Goal: Task Accomplishment & Management: Manage account settings

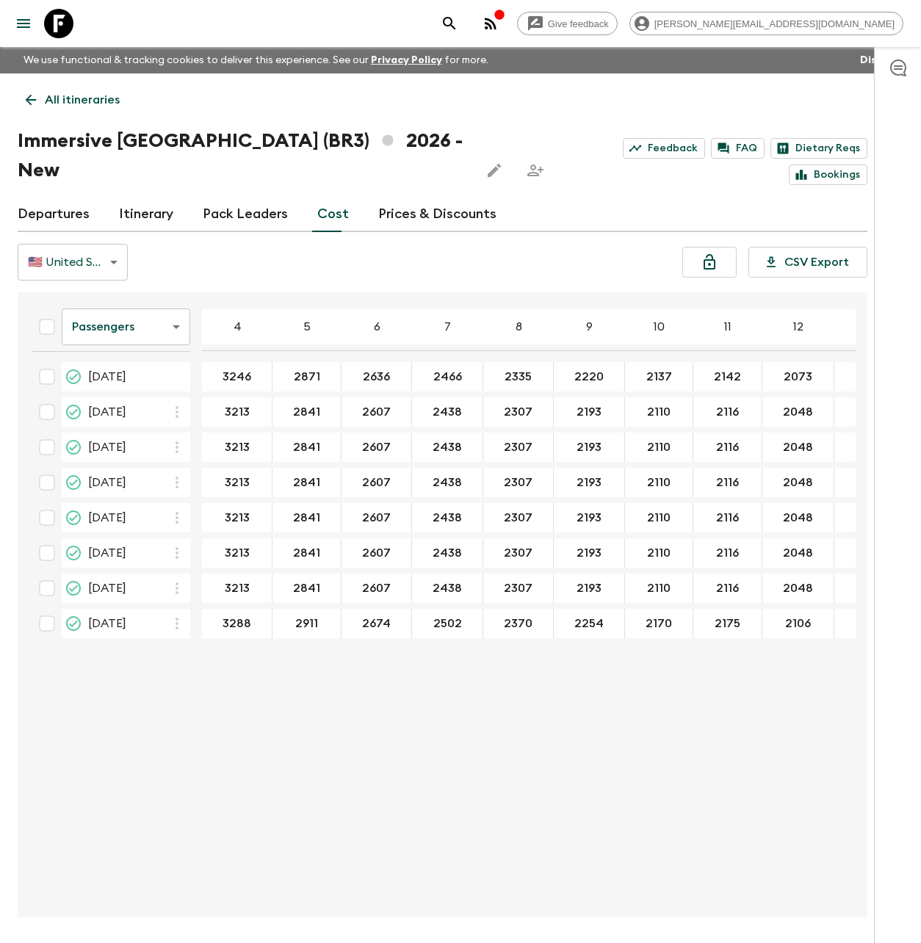
drag, startPoint x: 53, startPoint y: 21, endPoint x: 64, endPoint y: 25, distance: 11.6
click at [53, 21] on icon at bounding box center [58, 23] width 29 height 29
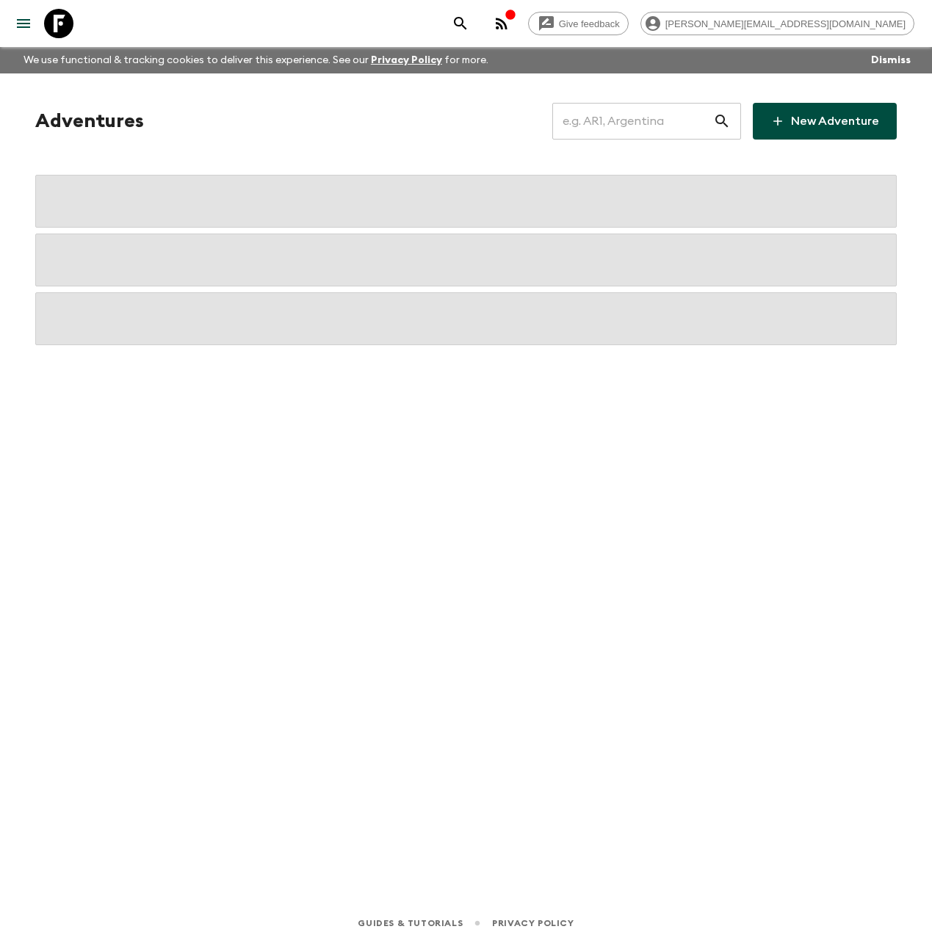
click at [610, 123] on input "text" at bounding box center [632, 121] width 161 height 41
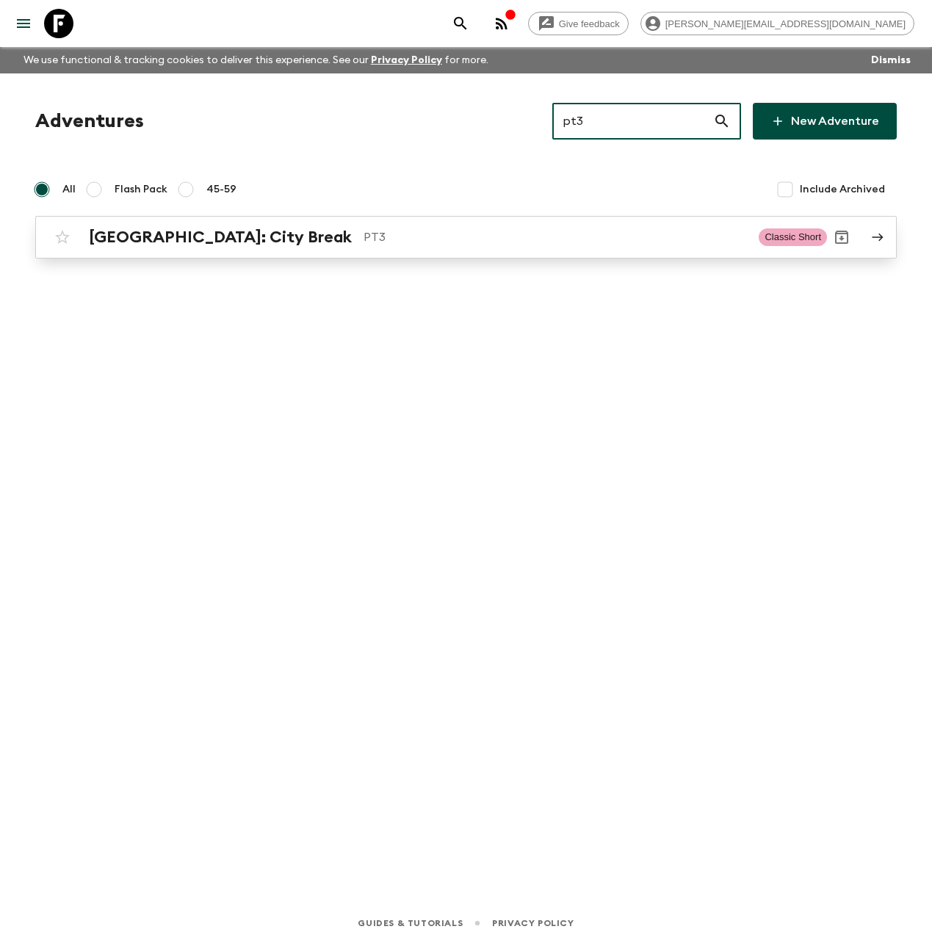
type input "pt3"
click at [236, 244] on div "Lisbon: City Break PT3" at bounding box center [418, 237] width 658 height 19
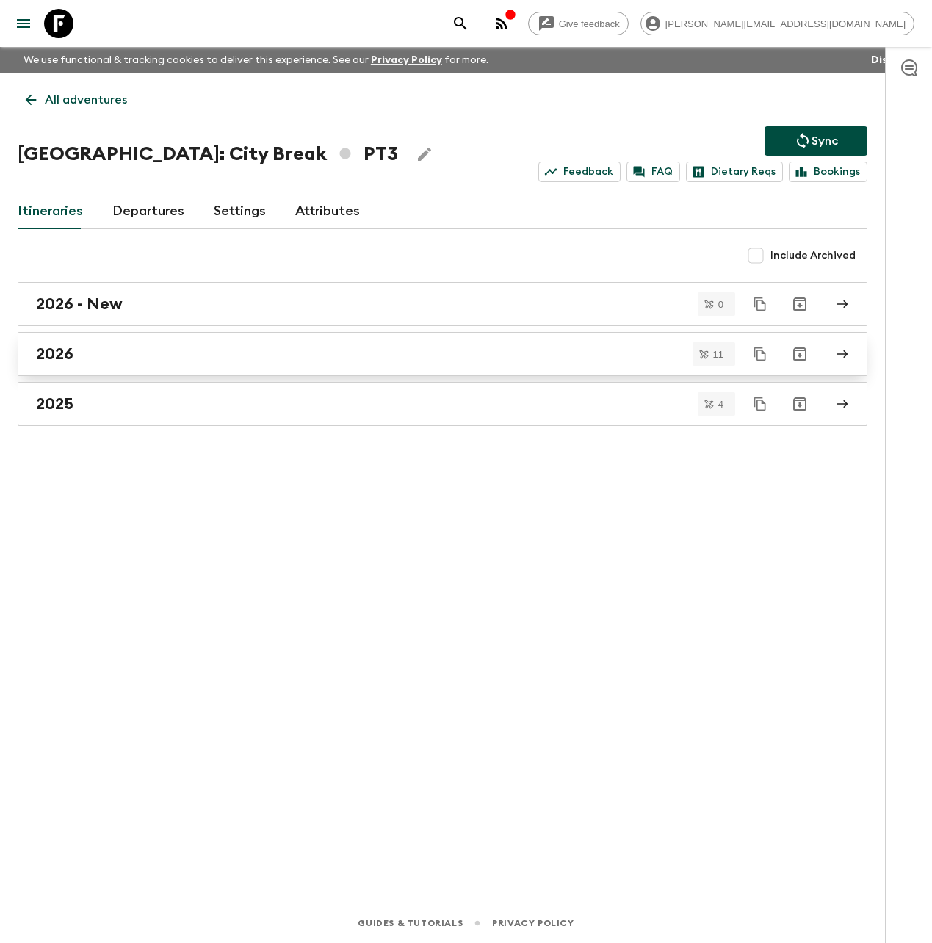
click at [180, 357] on div "2026" at bounding box center [428, 353] width 785 height 19
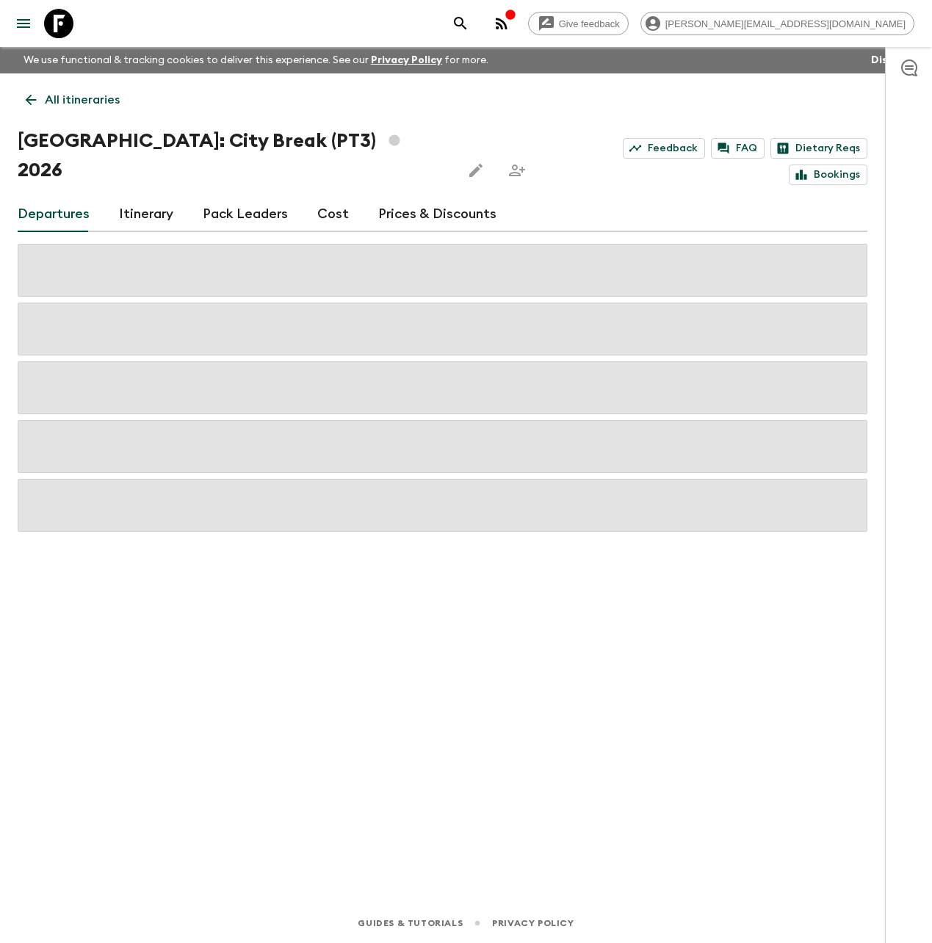
click at [330, 197] on link "Cost" at bounding box center [333, 214] width 32 height 35
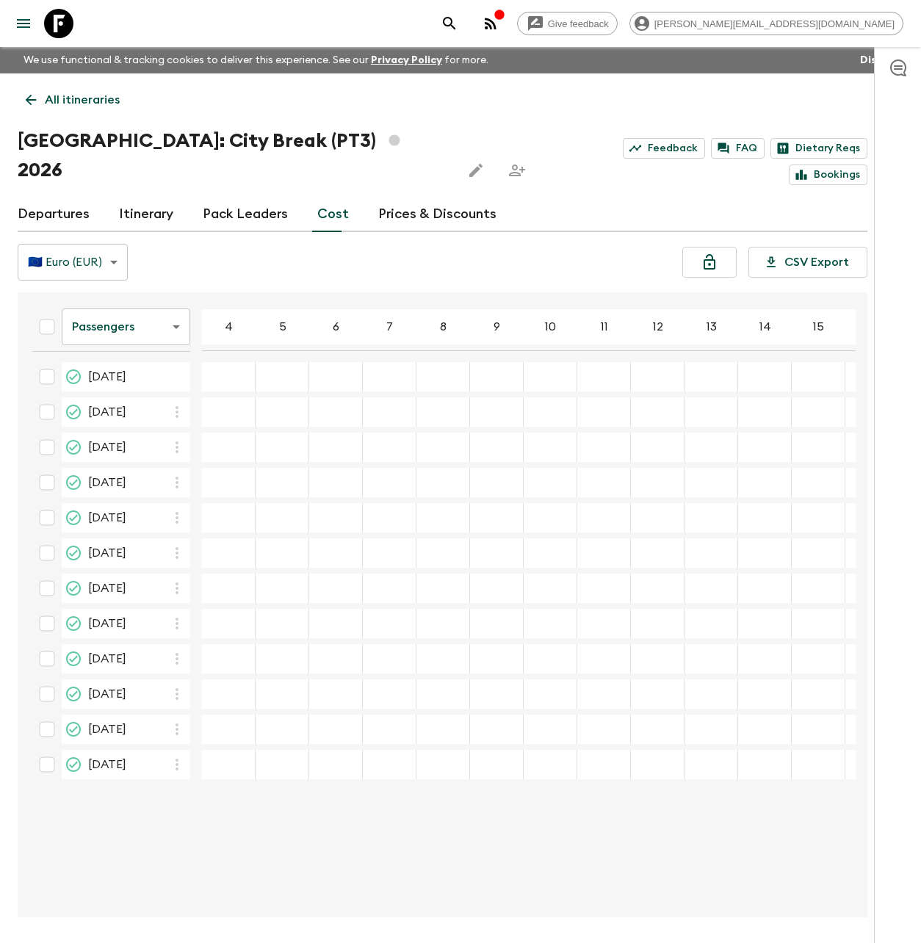
click at [73, 197] on link "Departures" at bounding box center [54, 214] width 72 height 35
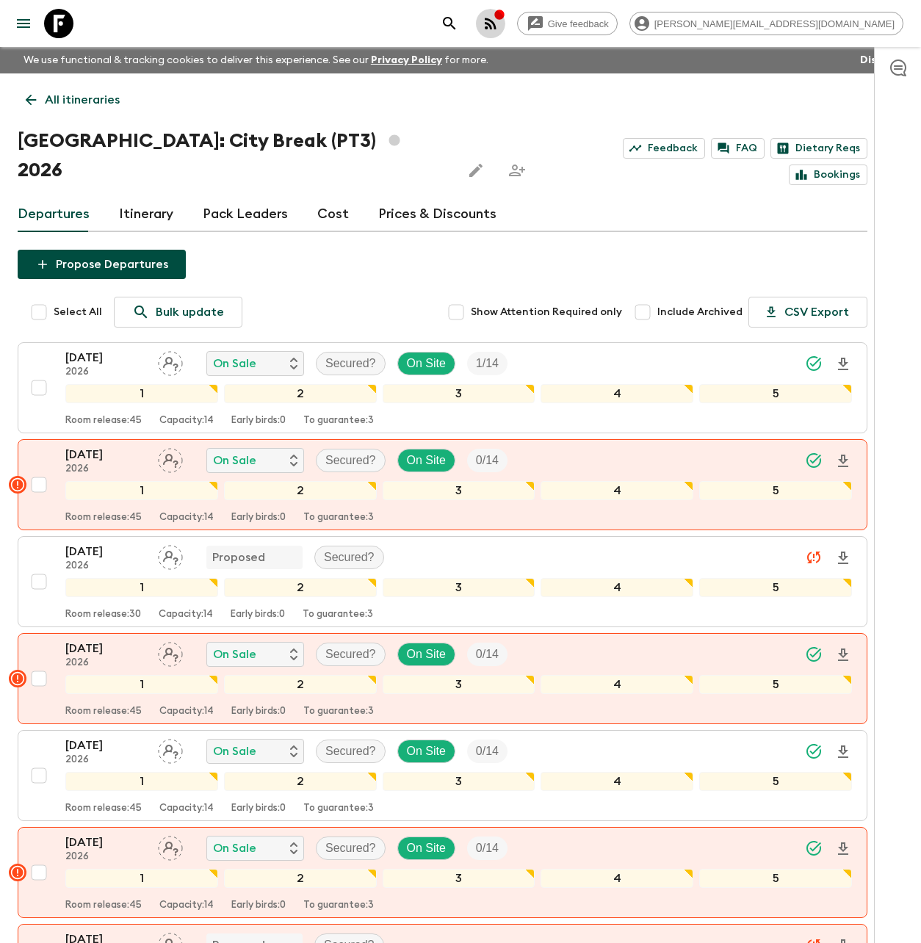
click at [505, 21] on div "button" at bounding box center [499, 16] width 12 height 15
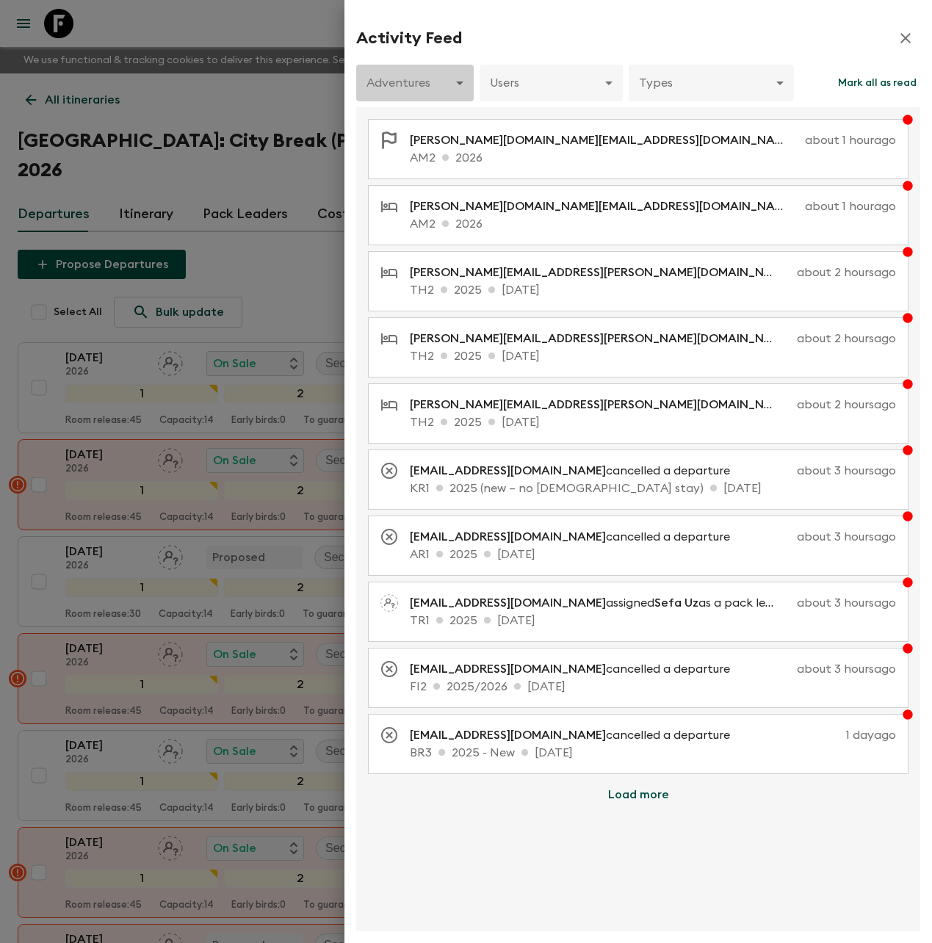
click at [462, 91] on body "Give feedback aida@flashpack.com We use functional & tracking cookies to delive…" at bounding box center [466, 768] width 932 height 1536
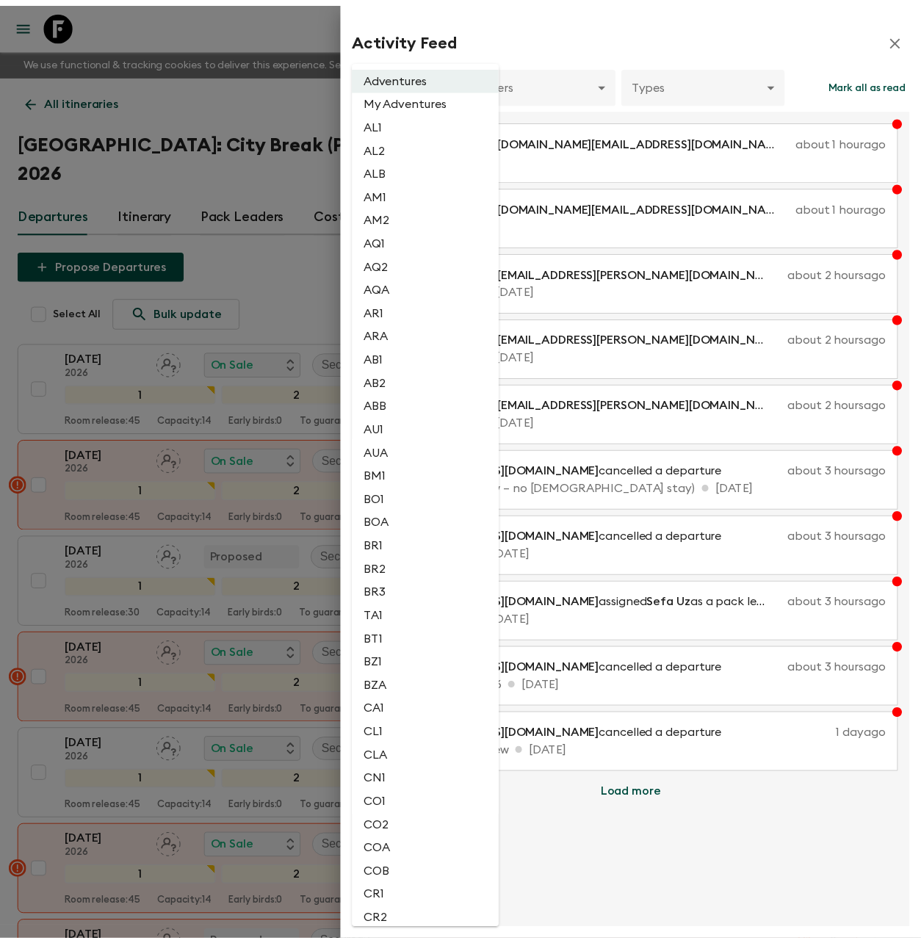
scroll to position [2471, 0]
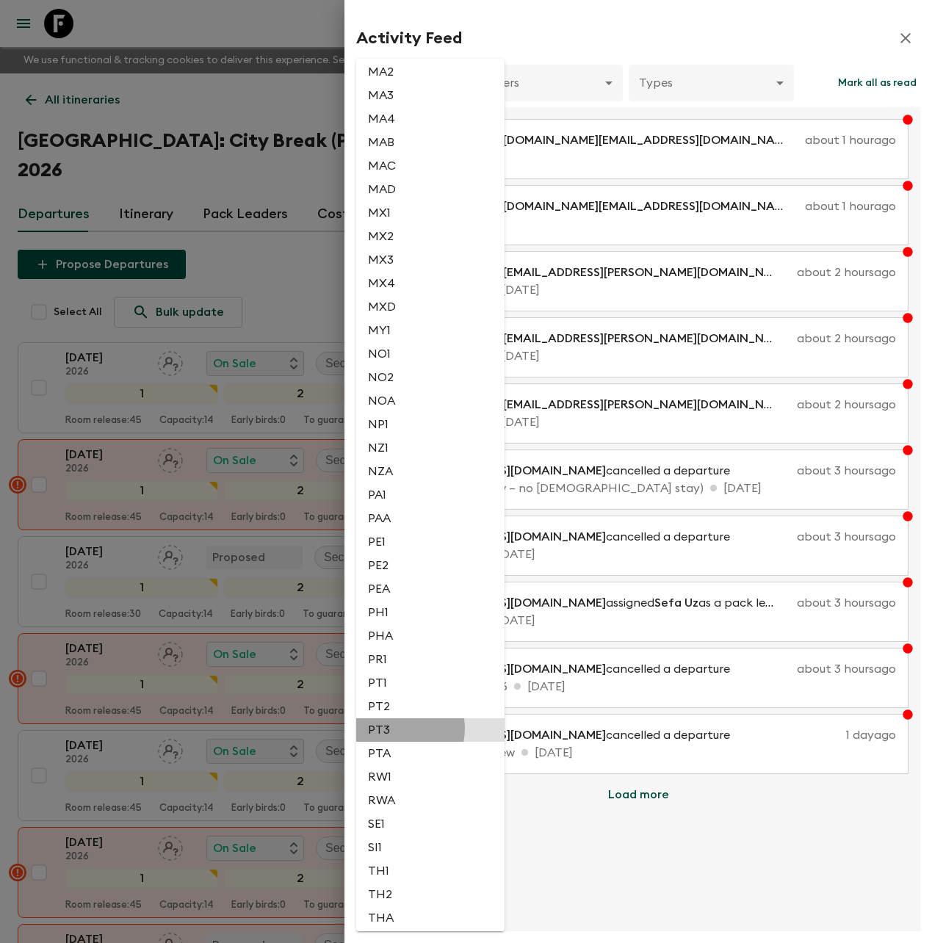
click at [401, 728] on li "PT3" at bounding box center [430, 729] width 148 height 23
type input "e5a34e42-3ad9-40ce-8681-7f292fa0e7c9"
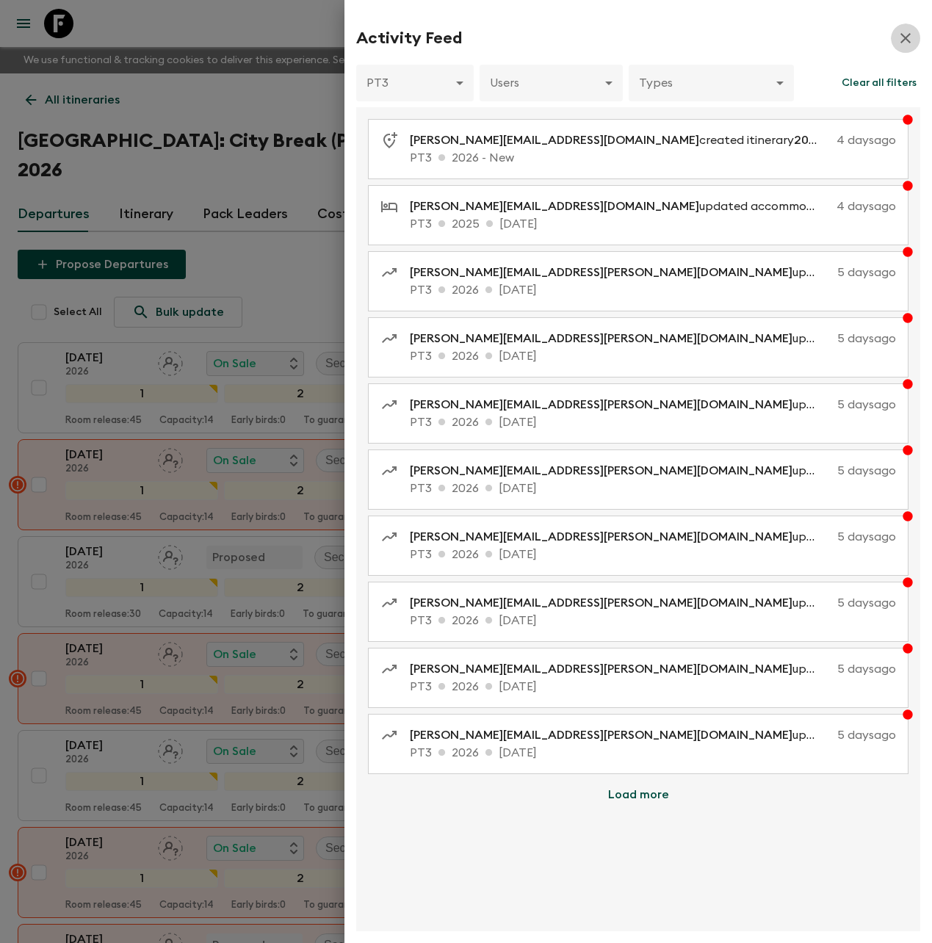
click at [904, 33] on icon "button" at bounding box center [905, 38] width 18 height 18
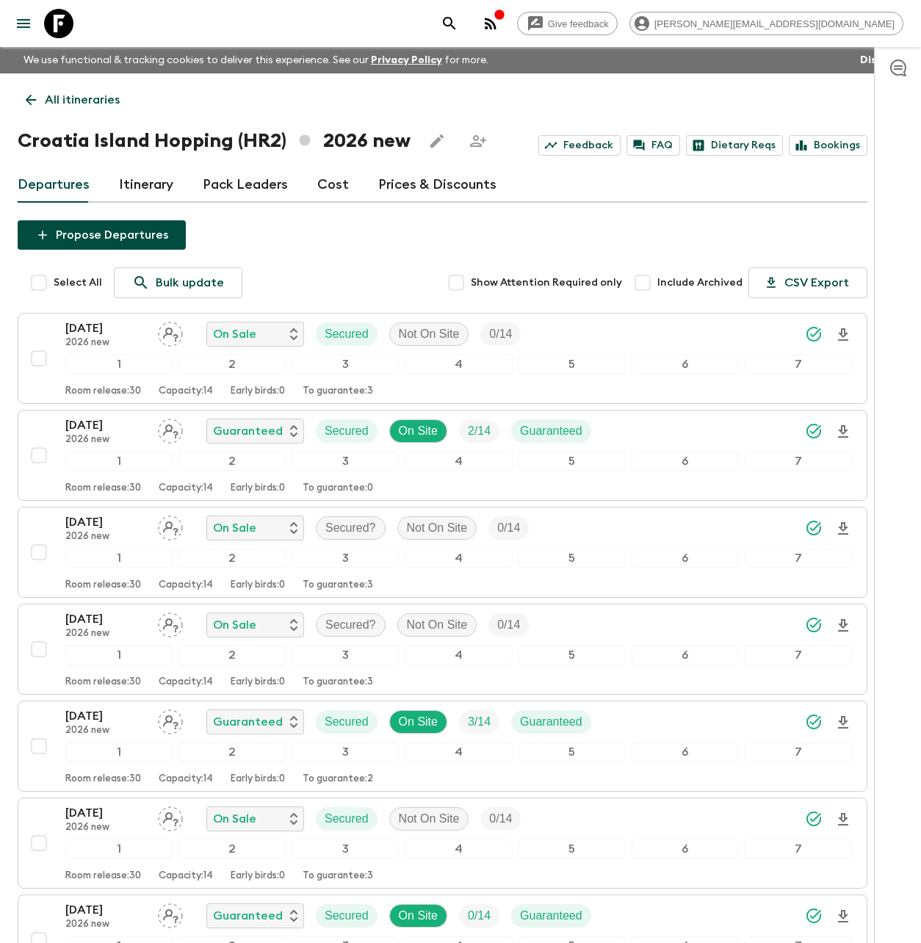
drag, startPoint x: 88, startPoint y: 98, endPoint x: 78, endPoint y: 72, distance: 27.7
click at [88, 97] on p "All itineraries" at bounding box center [82, 100] width 75 height 18
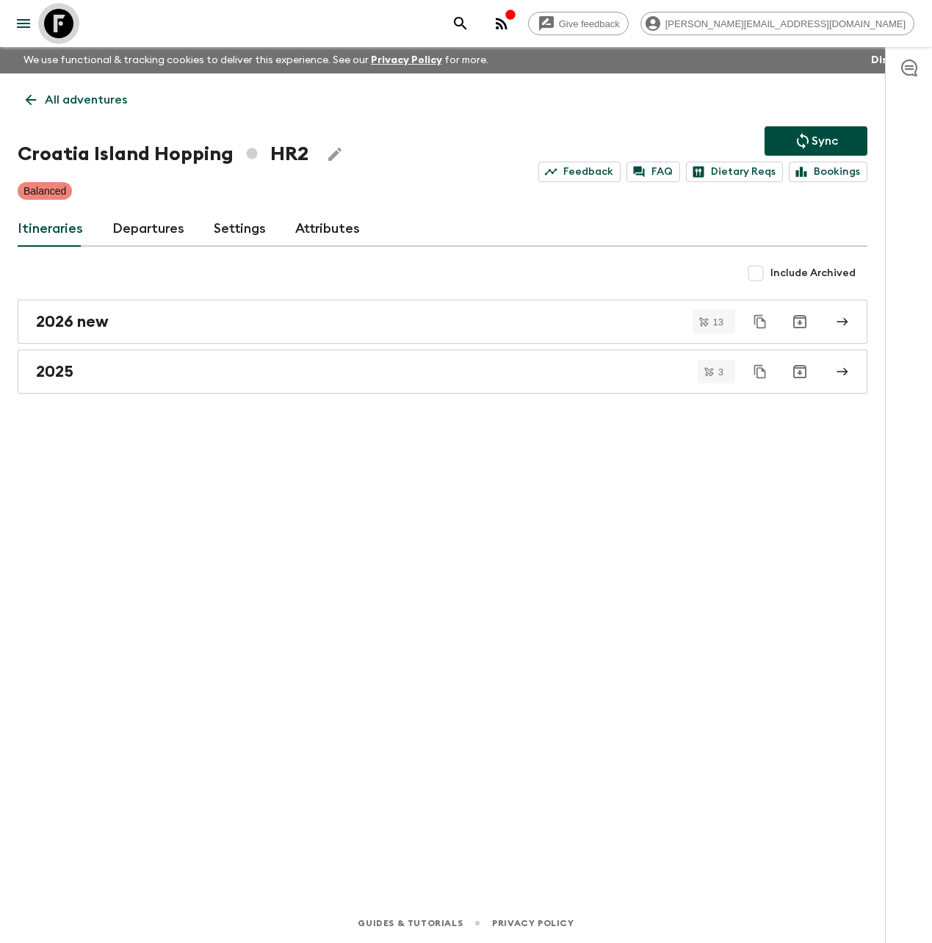
click at [64, 27] on icon at bounding box center [58, 23] width 29 height 29
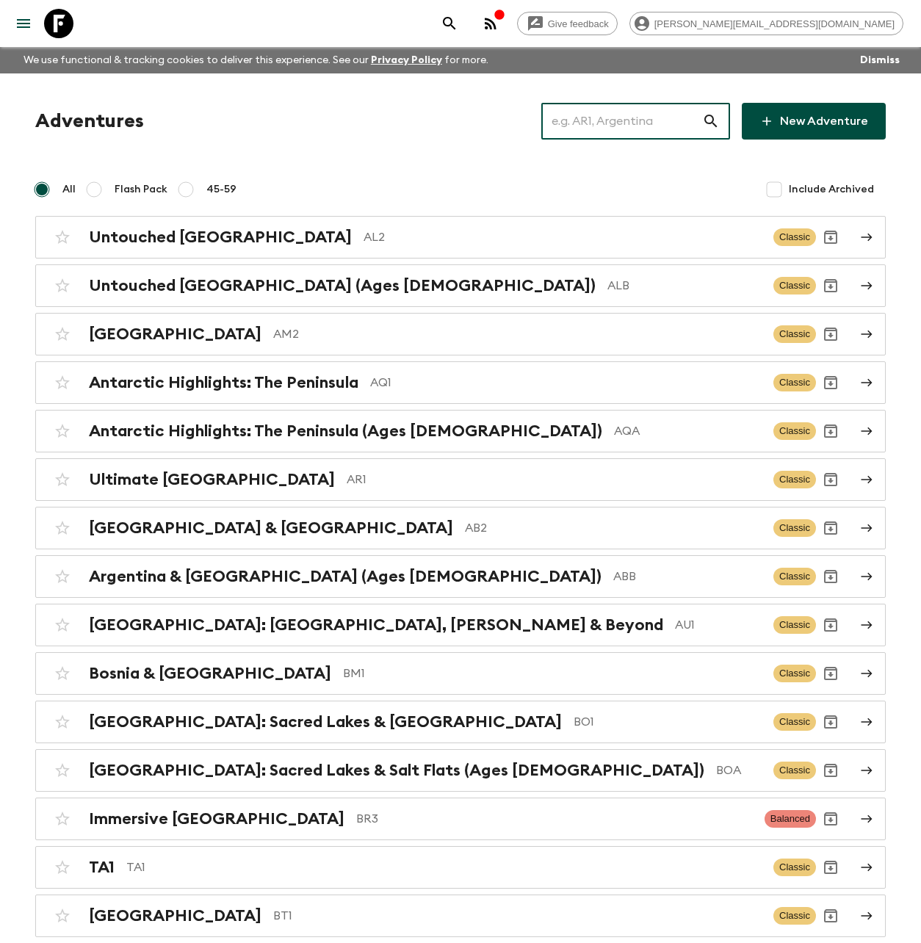
click at [629, 117] on input "text" at bounding box center [621, 121] width 161 height 41
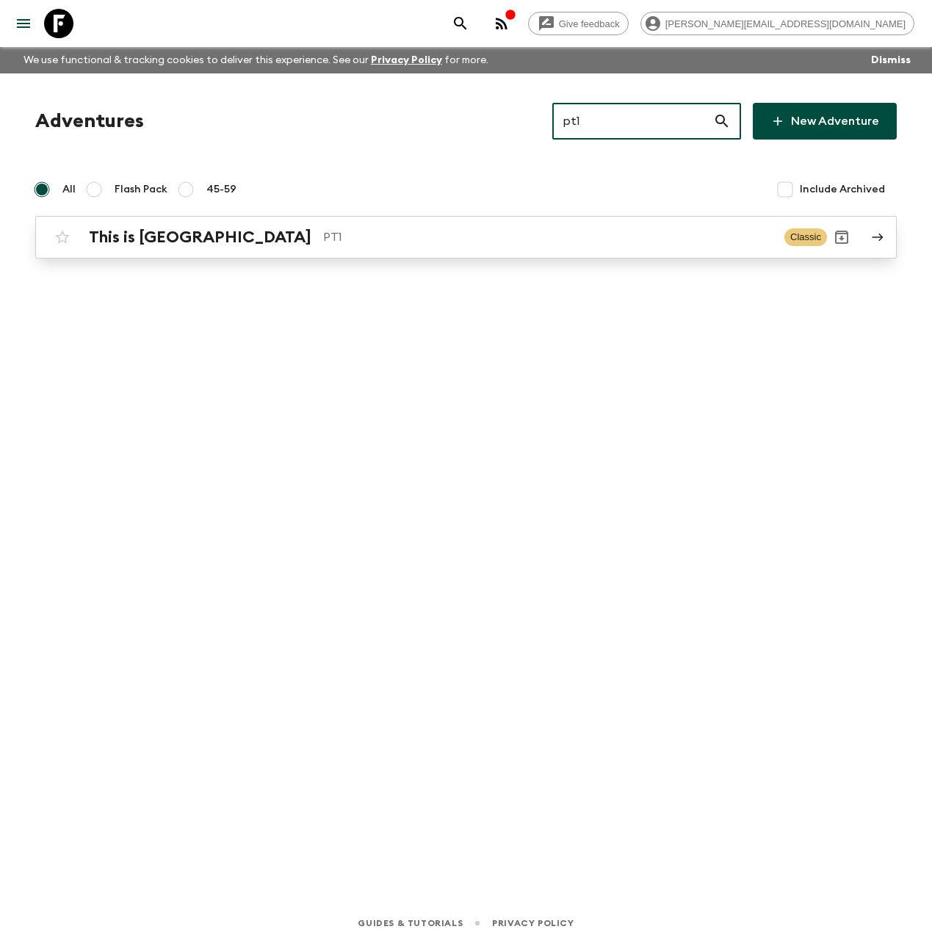
type input "pt1"
click at [463, 234] on p "PT1" at bounding box center [547, 237] width 449 height 18
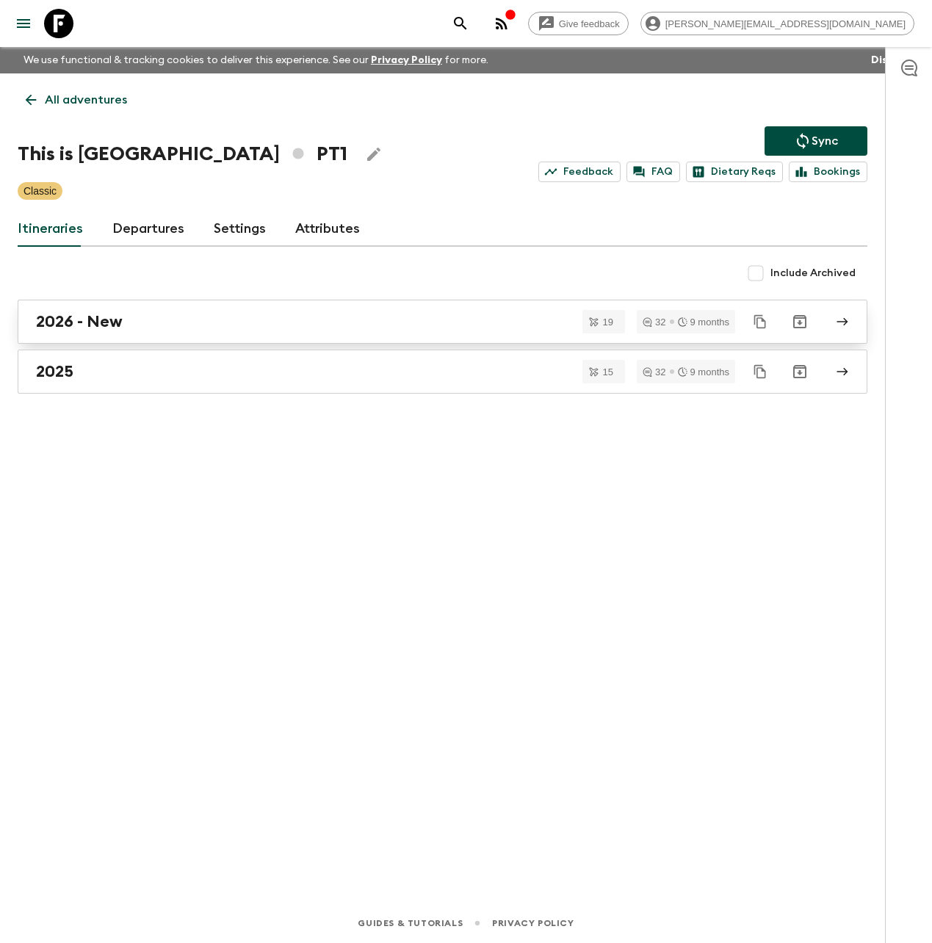
click at [229, 327] on div "2026 - New" at bounding box center [428, 321] width 785 height 19
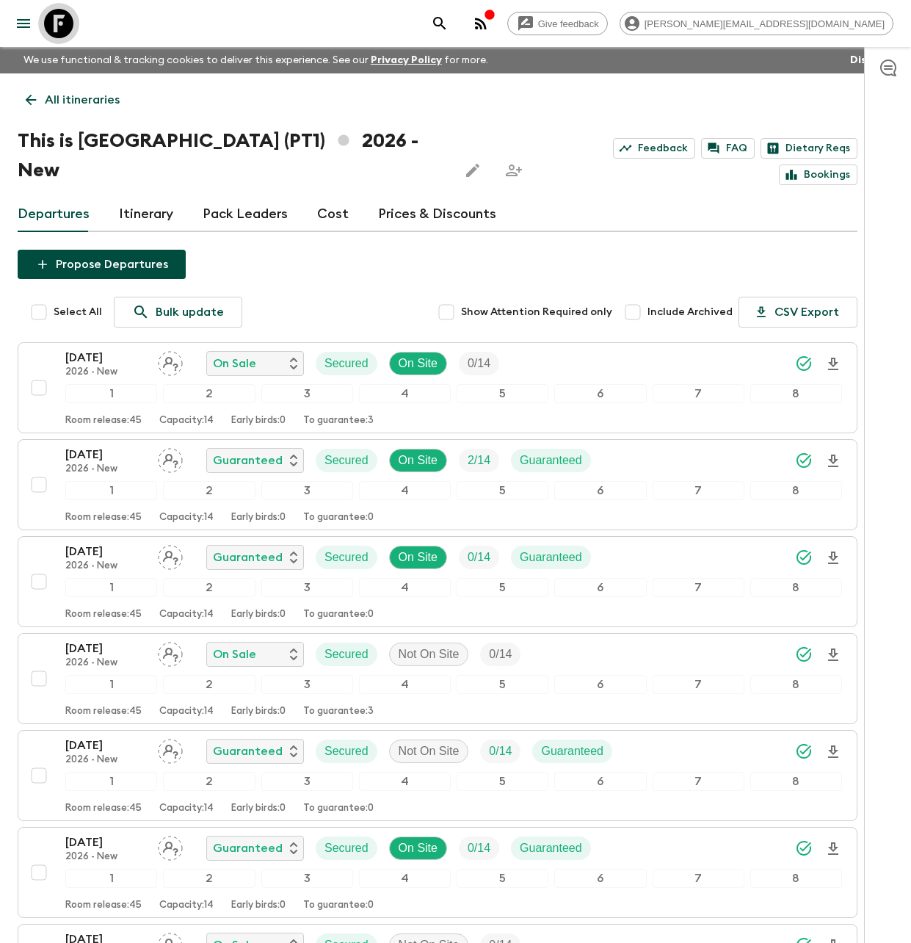
click at [63, 24] on icon at bounding box center [58, 23] width 29 height 29
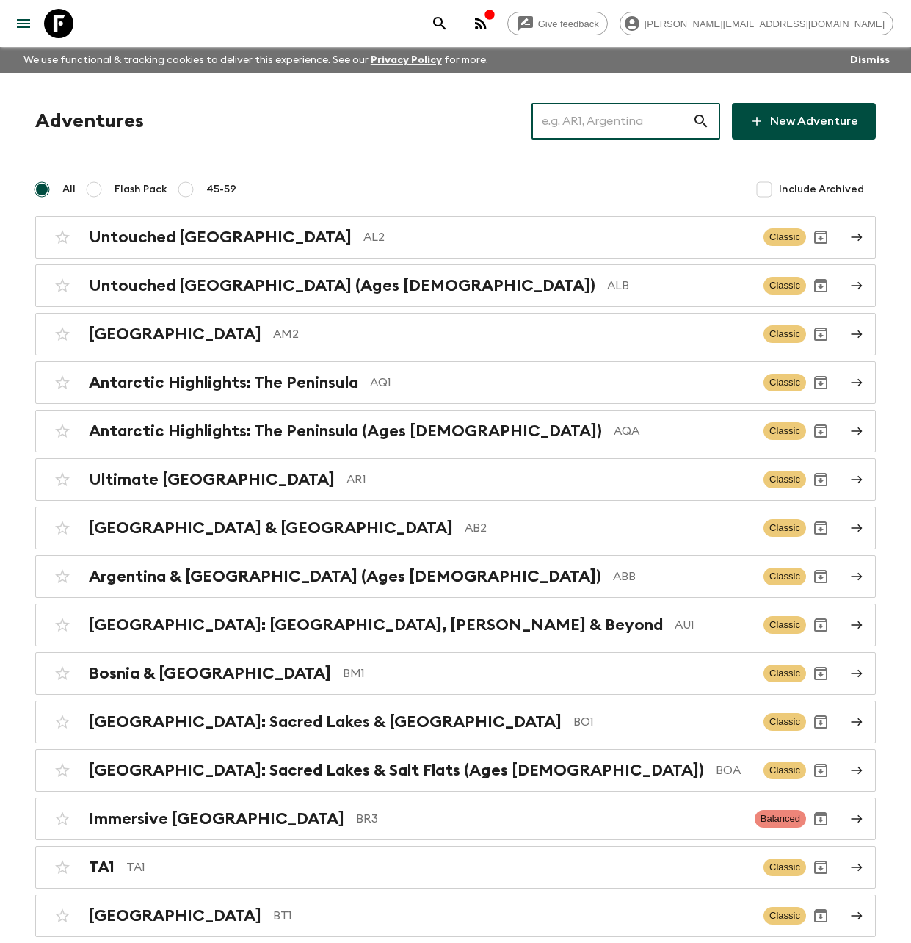
click at [614, 117] on input "text" at bounding box center [612, 121] width 161 height 41
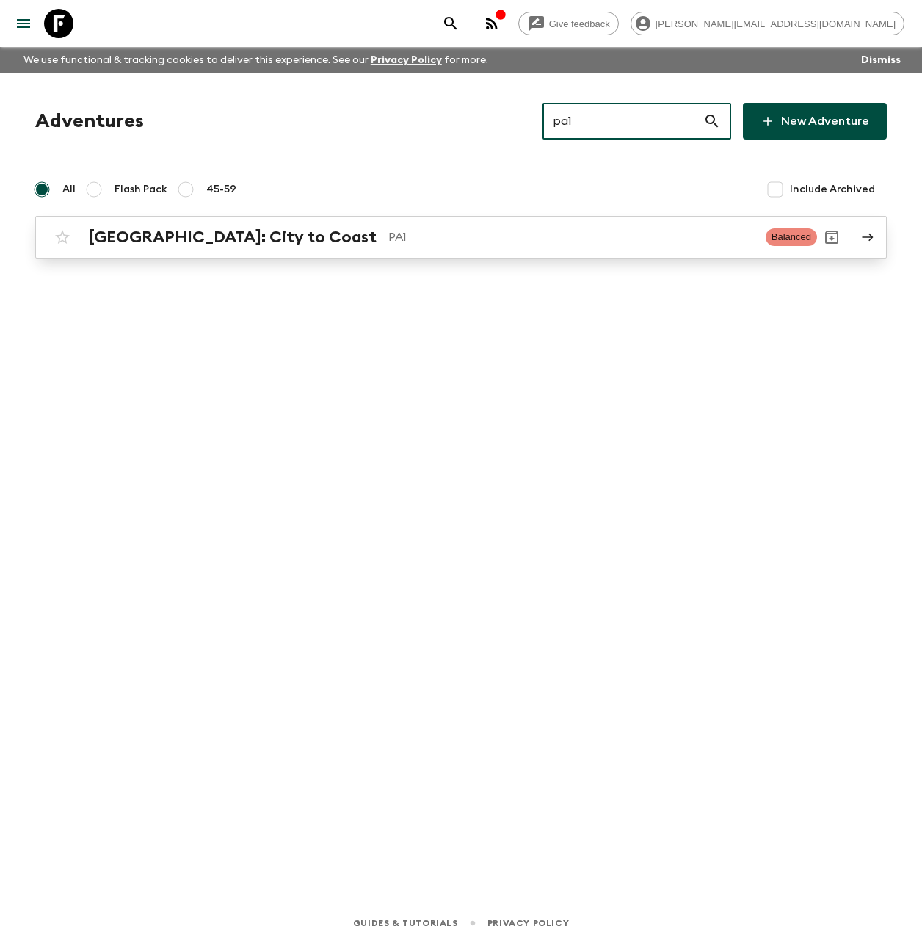
type input "pa1"
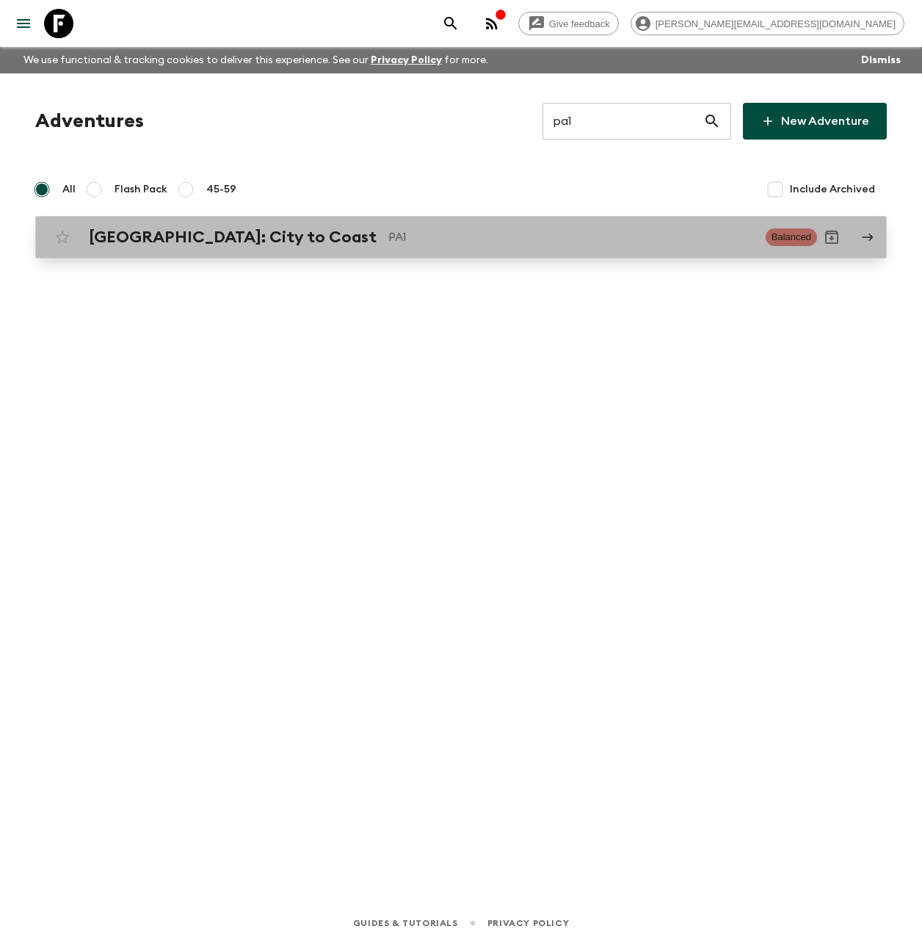
click at [327, 216] on link "[GEOGRAPHIC_DATA]: City to Coast PA1 Balanced" at bounding box center [461, 237] width 852 height 43
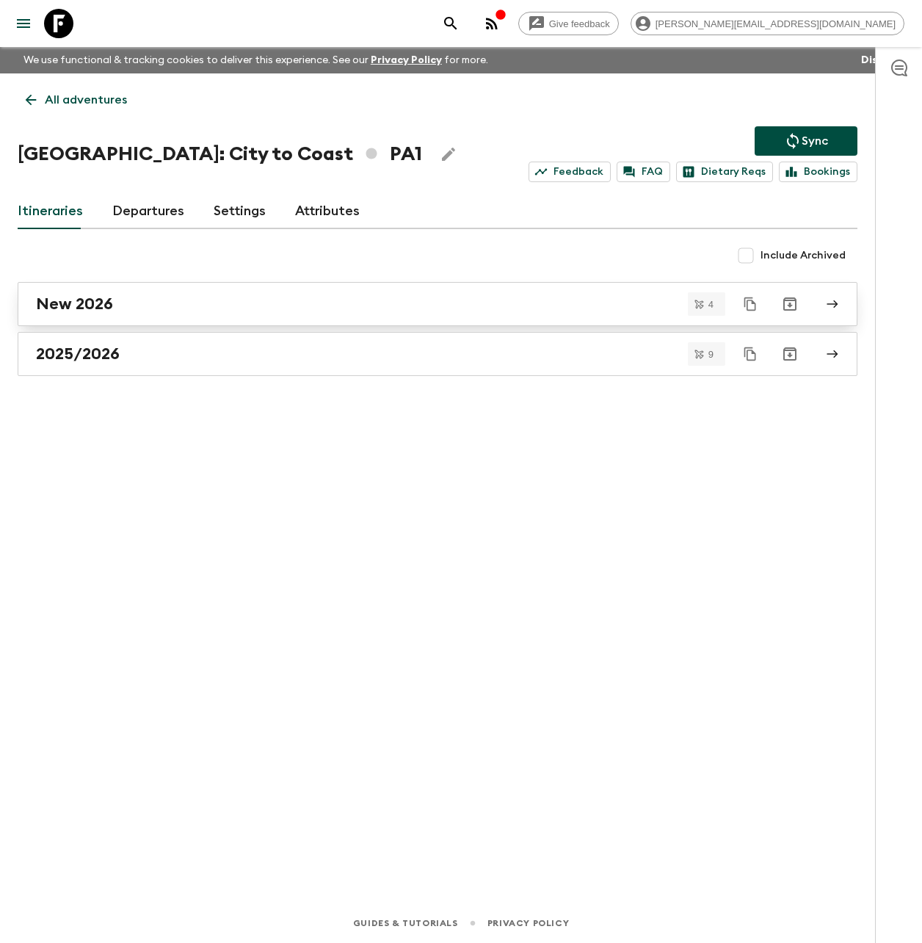
click at [173, 302] on div "New 2026" at bounding box center [423, 303] width 775 height 19
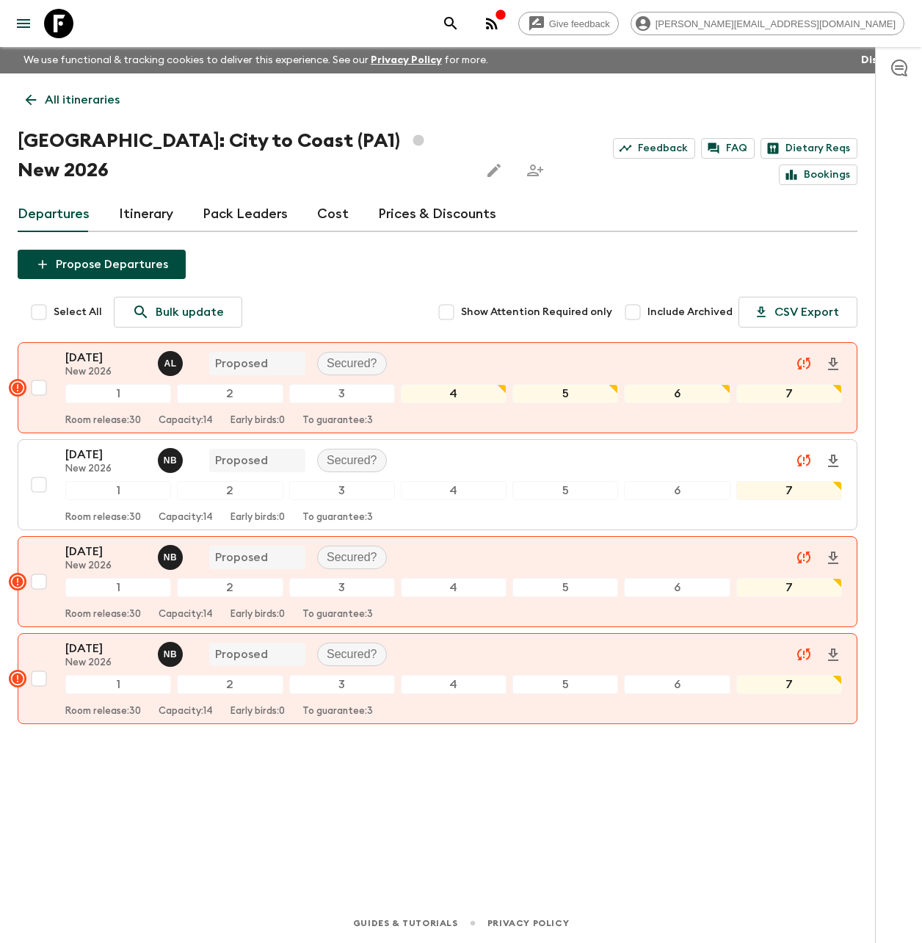
click at [325, 197] on link "Cost" at bounding box center [333, 214] width 32 height 35
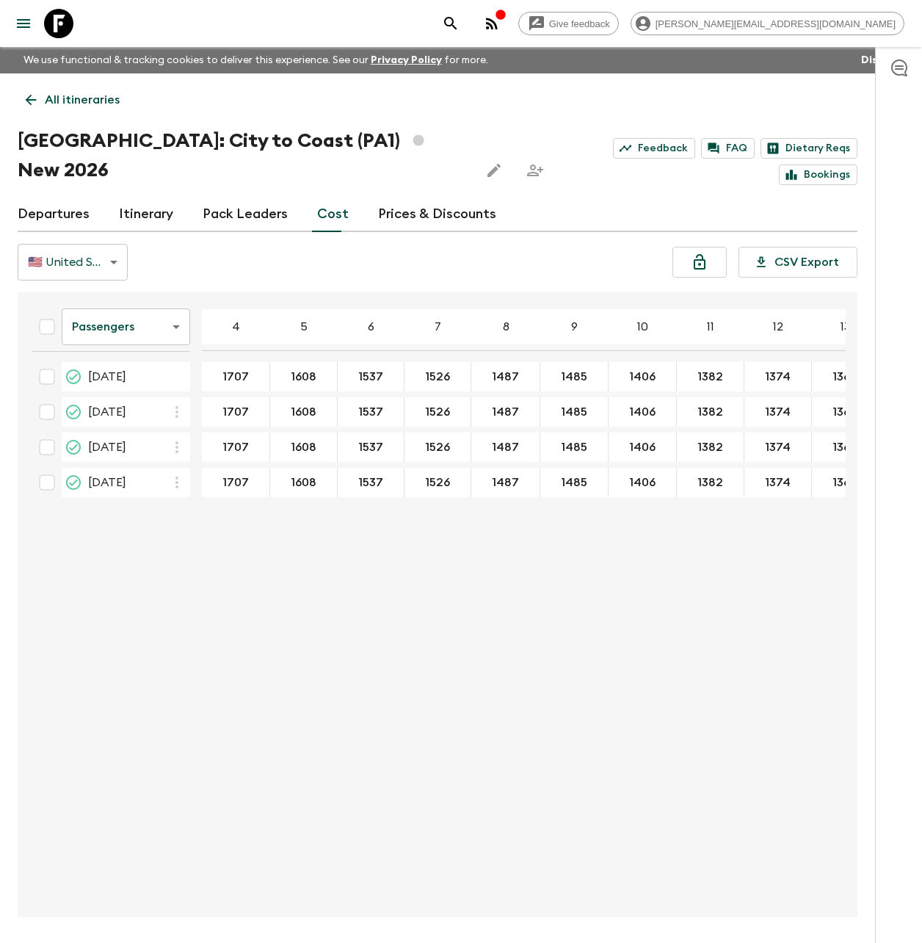
click at [153, 295] on body "Give feedback [PERSON_NAME][EMAIL_ADDRESS][DOMAIN_NAME] We use functional & tra…" at bounding box center [461, 499] width 922 height 998
click at [148, 380] on li "Mandatory" at bounding box center [126, 380] width 128 height 23
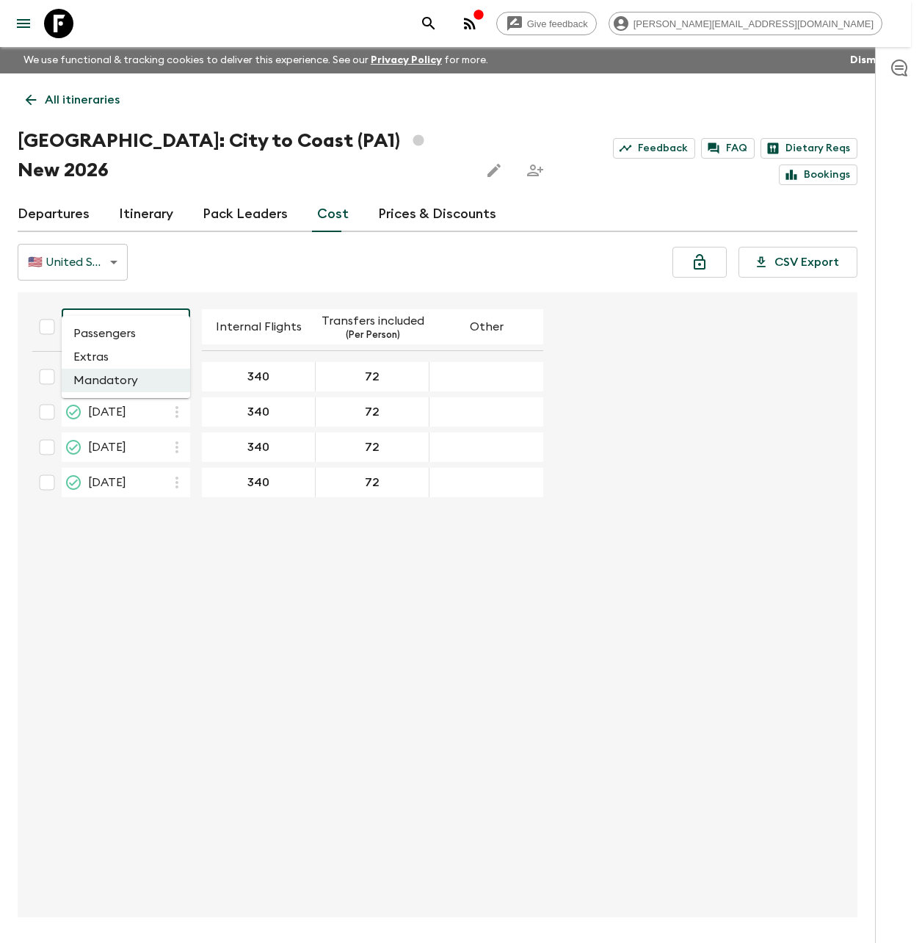
click at [148, 302] on body "Give feedback [PERSON_NAME][EMAIL_ADDRESS][DOMAIN_NAME] We use functional & tra…" at bounding box center [461, 499] width 922 height 998
click at [137, 359] on li "Extras" at bounding box center [126, 356] width 128 height 23
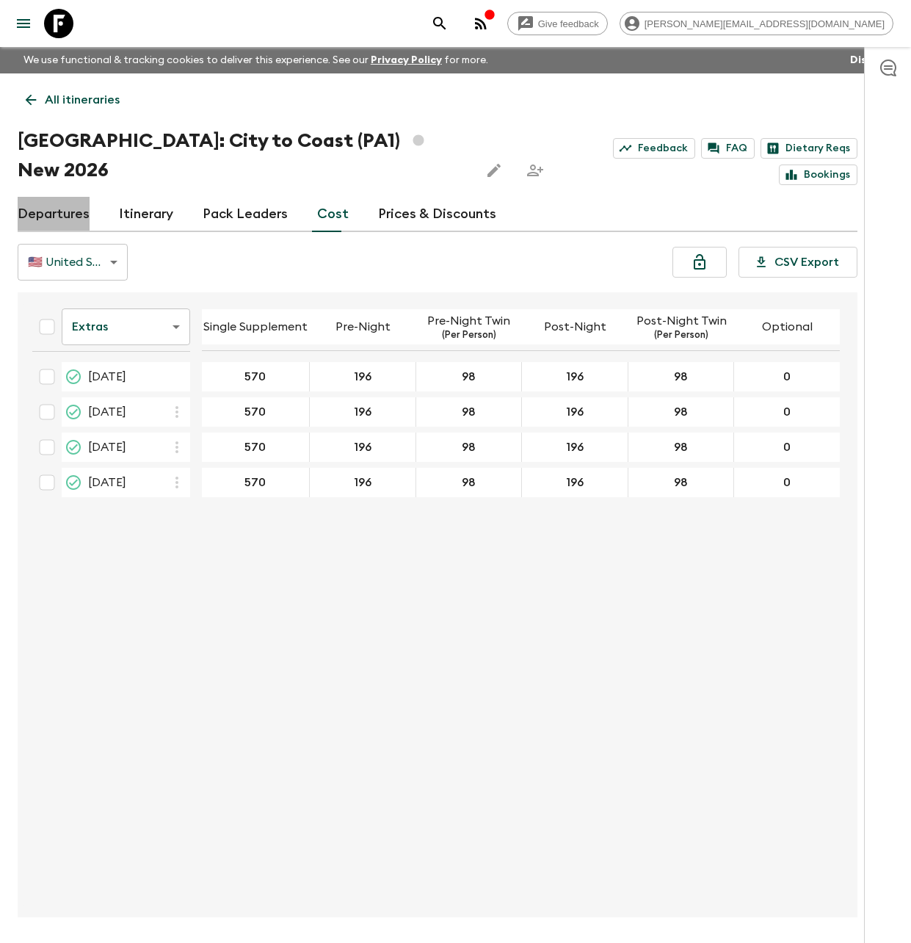
click at [68, 197] on link "Departures" at bounding box center [54, 214] width 72 height 35
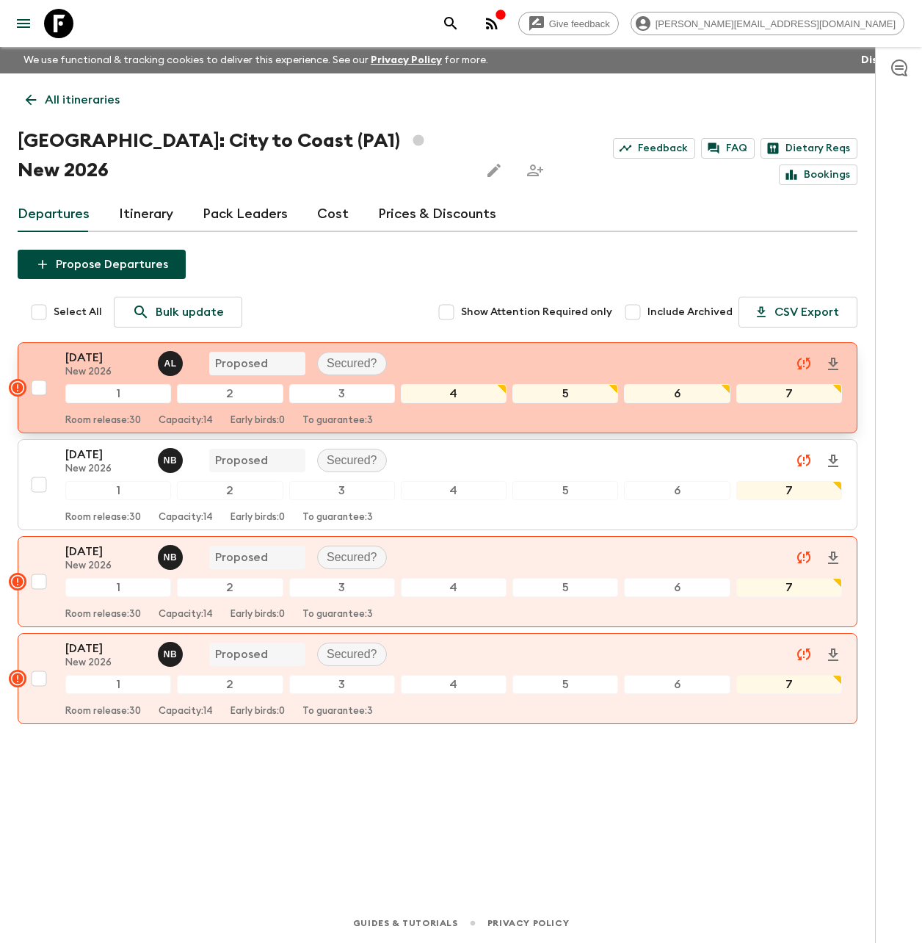
click at [101, 349] on p "[DATE]" at bounding box center [105, 358] width 81 height 18
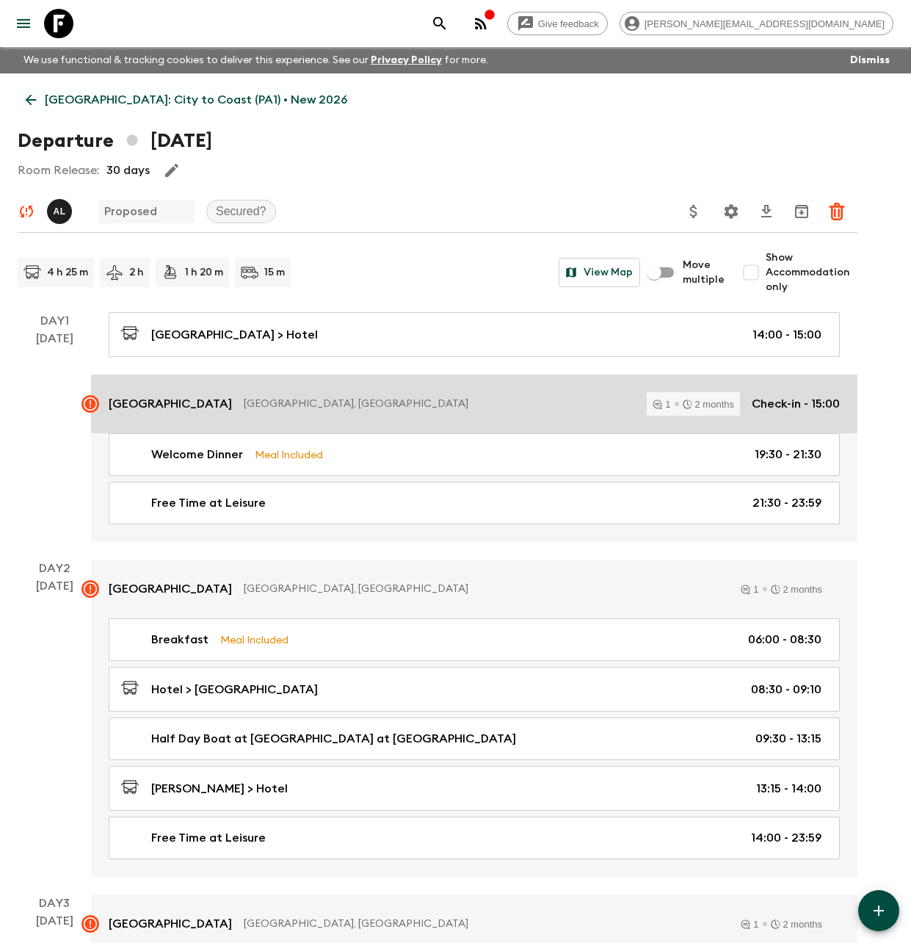
click at [260, 400] on p "[GEOGRAPHIC_DATA], [GEOGRAPHIC_DATA]" at bounding box center [439, 403] width 391 height 15
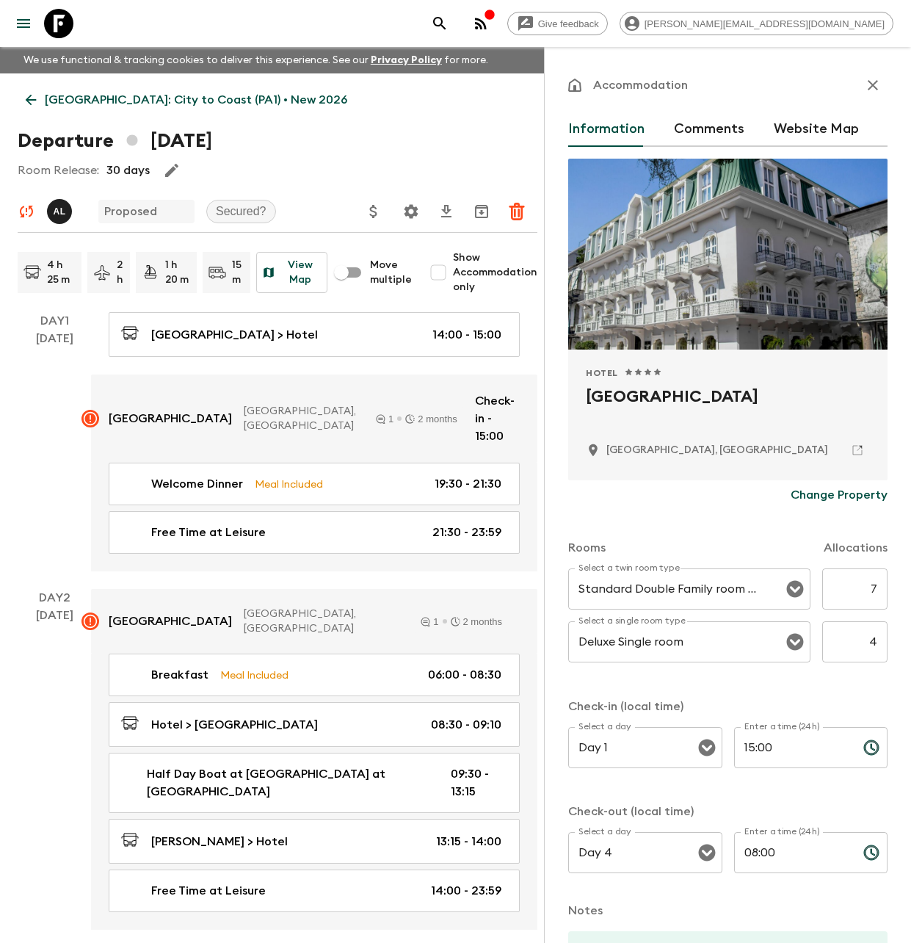
click at [864, 89] on icon "button" at bounding box center [873, 85] width 18 height 18
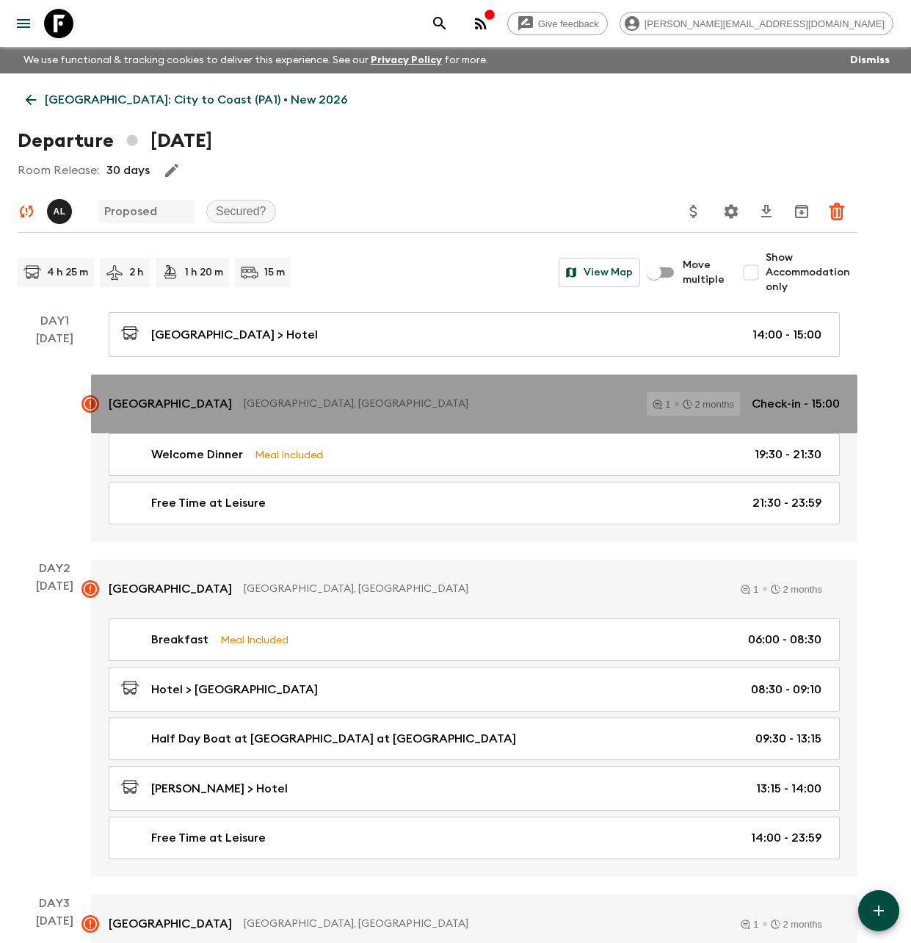
click at [93, 407] on icon at bounding box center [90, 403] width 13 height 13
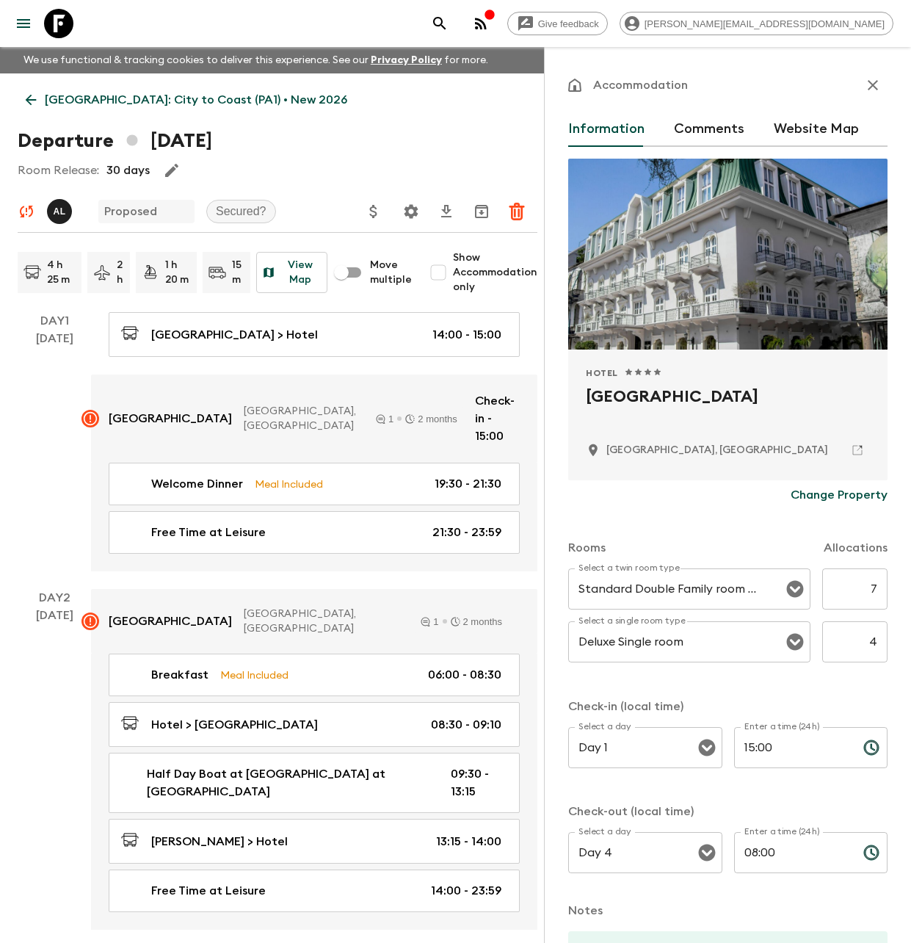
click at [717, 131] on button "Comments" at bounding box center [709, 129] width 70 height 35
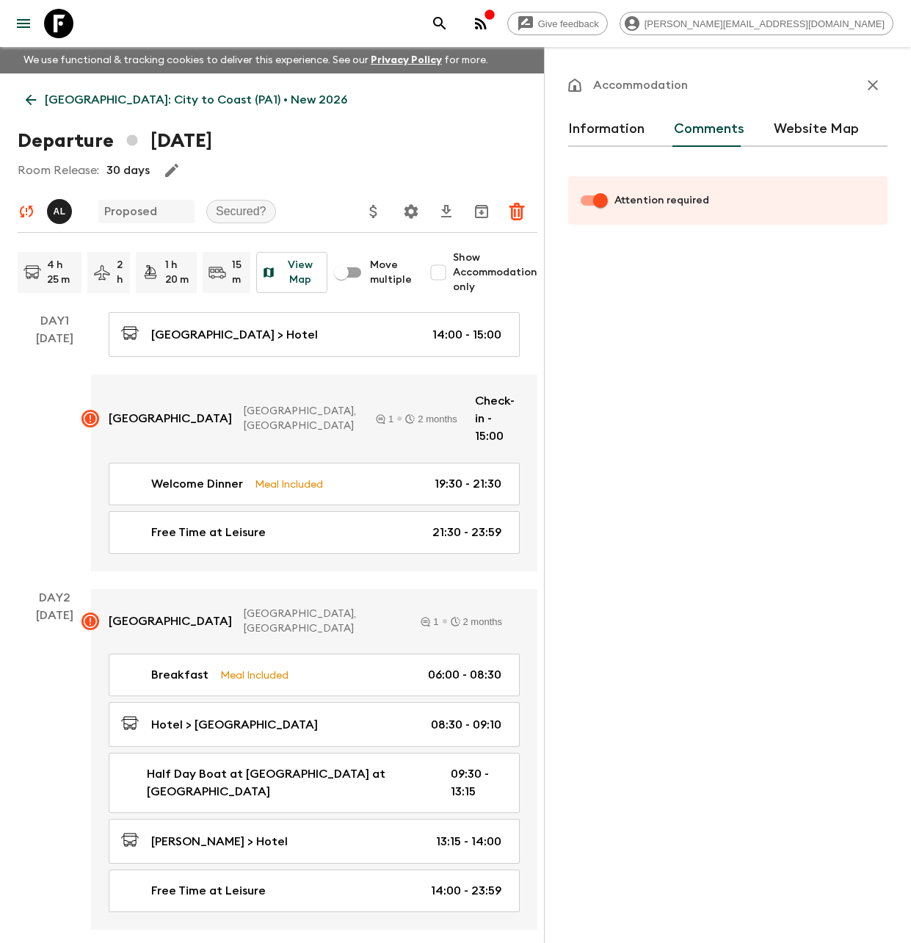
click at [616, 126] on button "Information" at bounding box center [606, 129] width 76 height 35
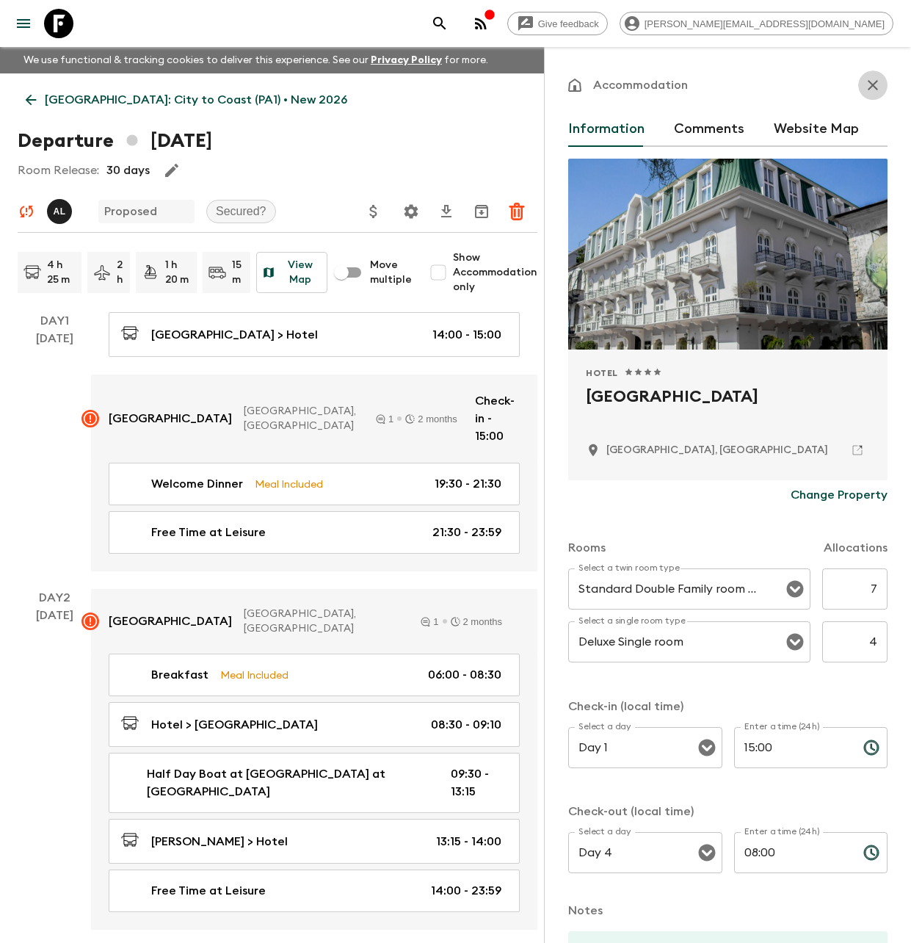
click at [864, 81] on icon "button" at bounding box center [873, 85] width 18 height 18
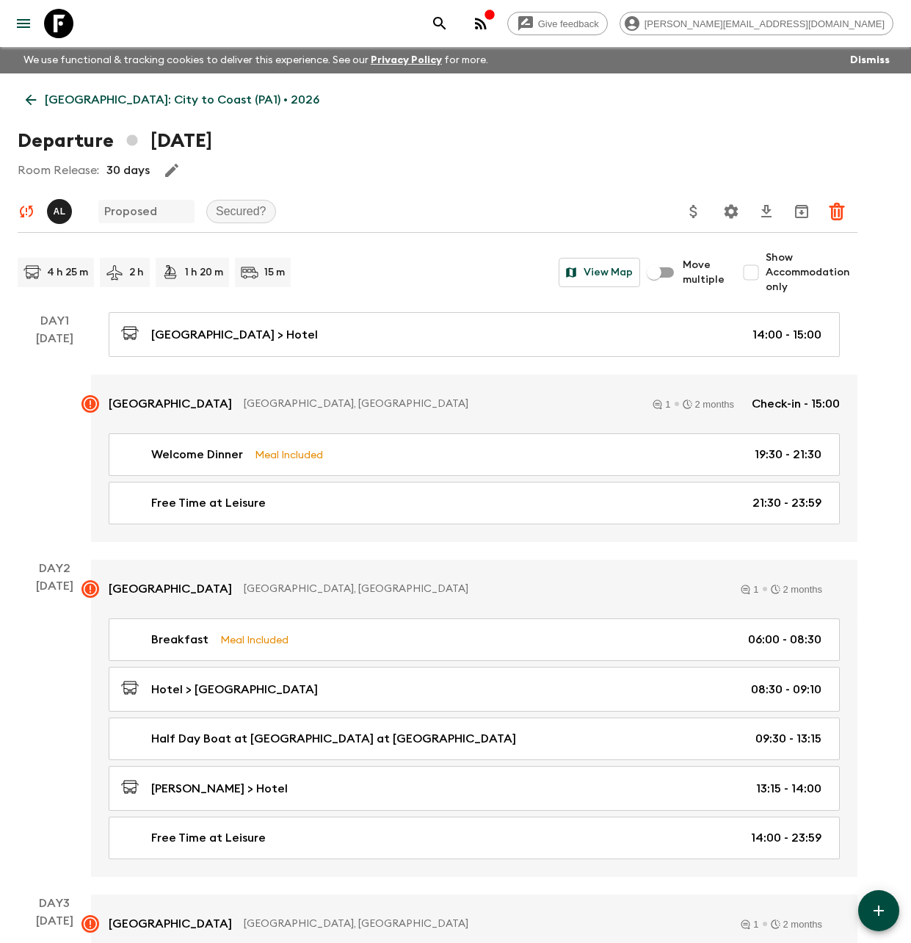
click at [69, 98] on p "[GEOGRAPHIC_DATA]: City to Coast (PA1) • 2026" at bounding box center [182, 100] width 275 height 18
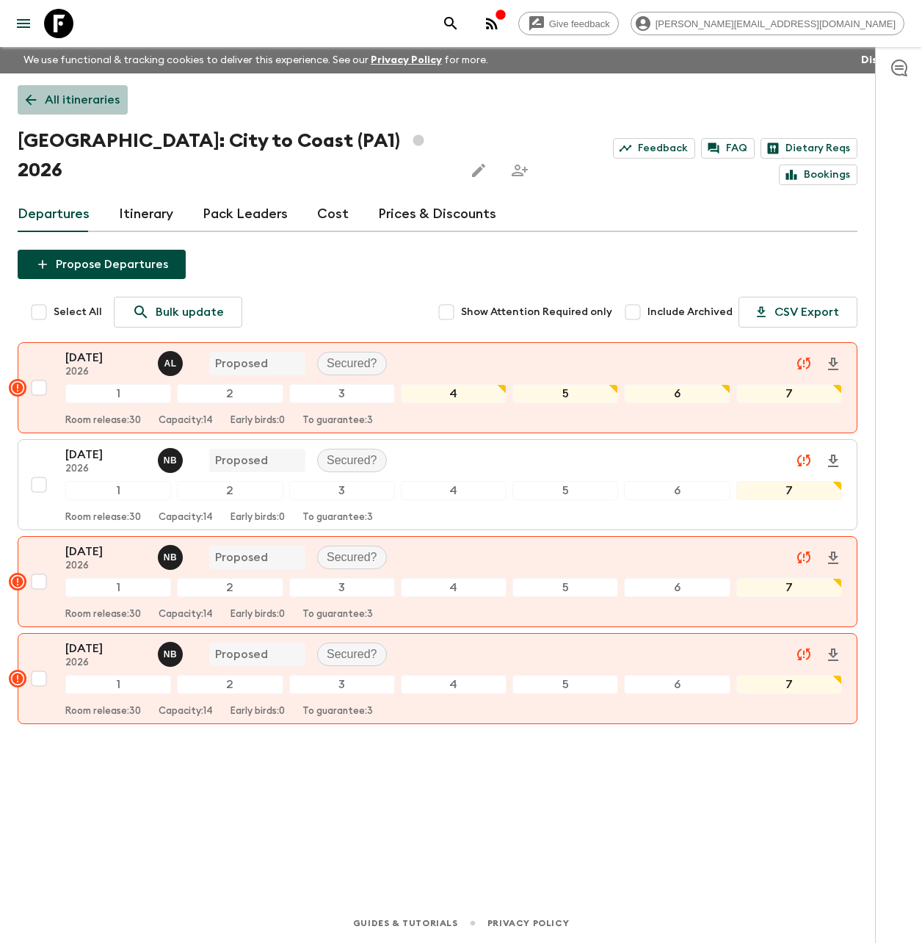
click at [56, 102] on p "All itineraries" at bounding box center [82, 100] width 75 height 18
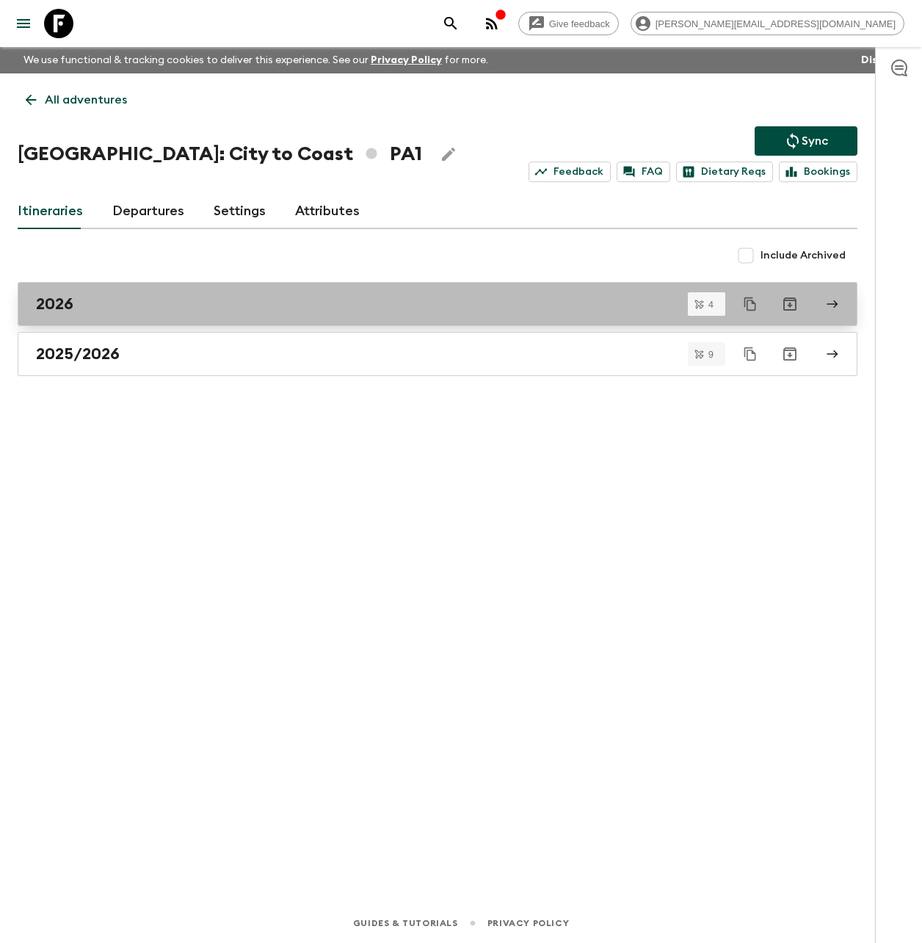
click at [157, 305] on div "2026" at bounding box center [423, 303] width 775 height 19
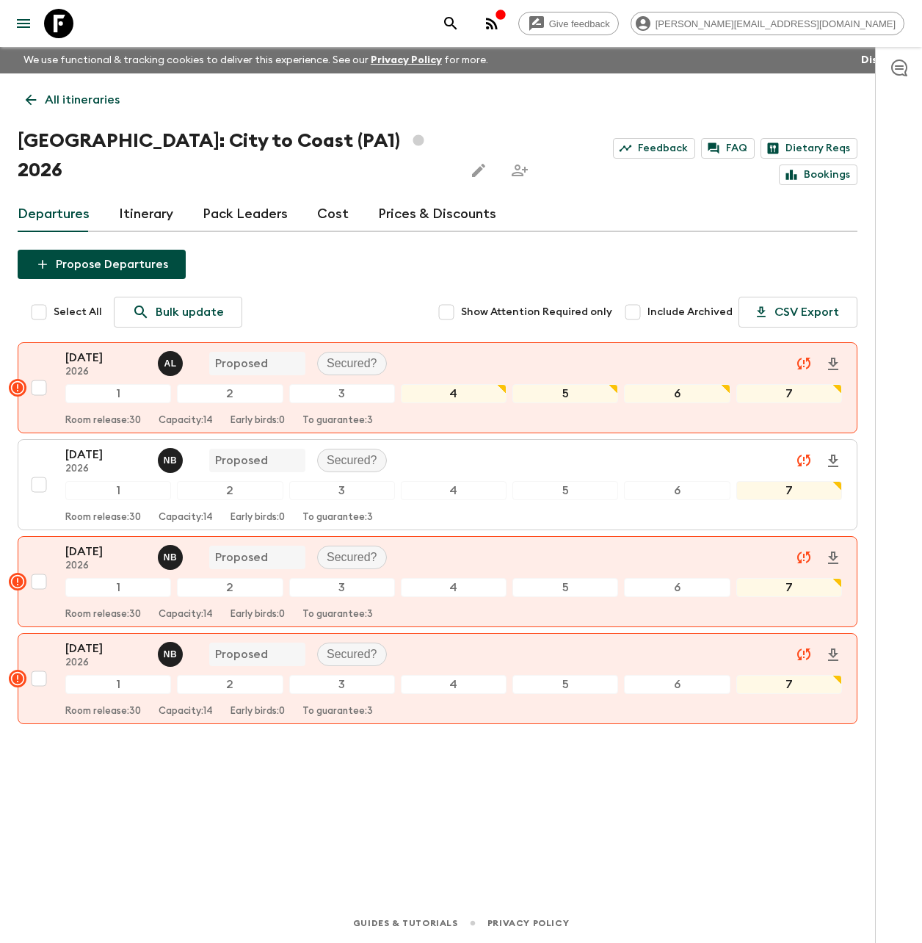
click at [54, 99] on p "All itineraries" at bounding box center [82, 100] width 75 height 18
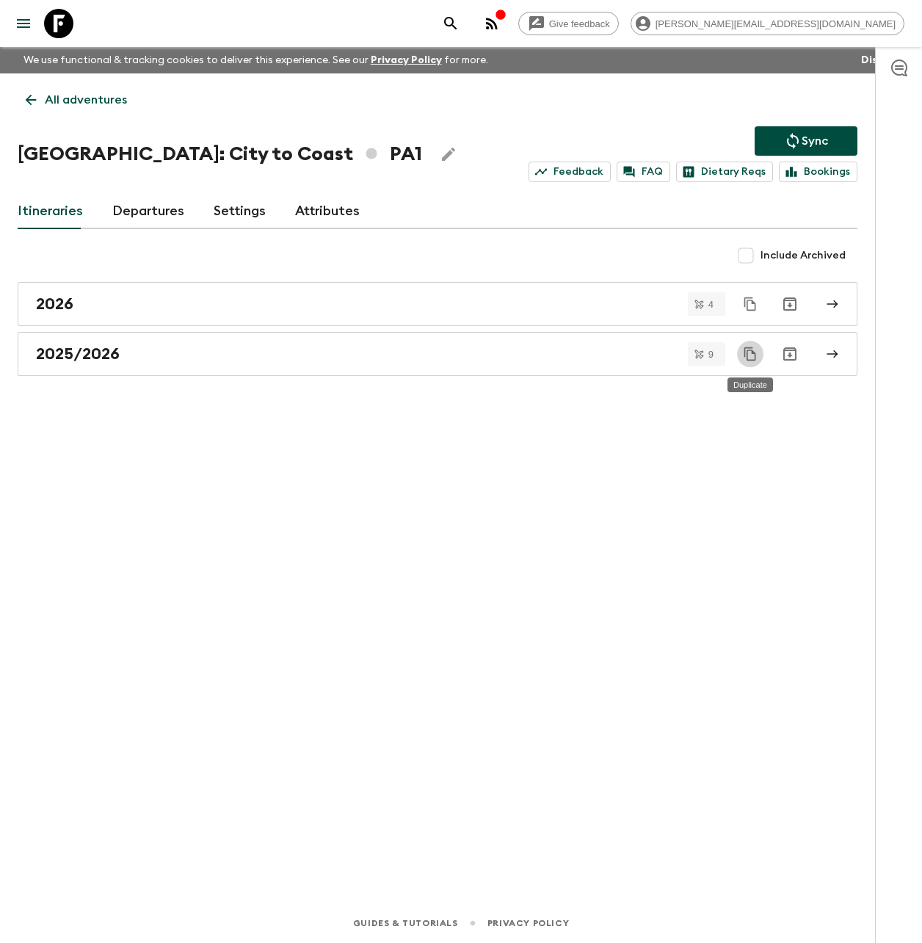
click at [752, 354] on icon "Duplicate" at bounding box center [750, 354] width 15 height 15
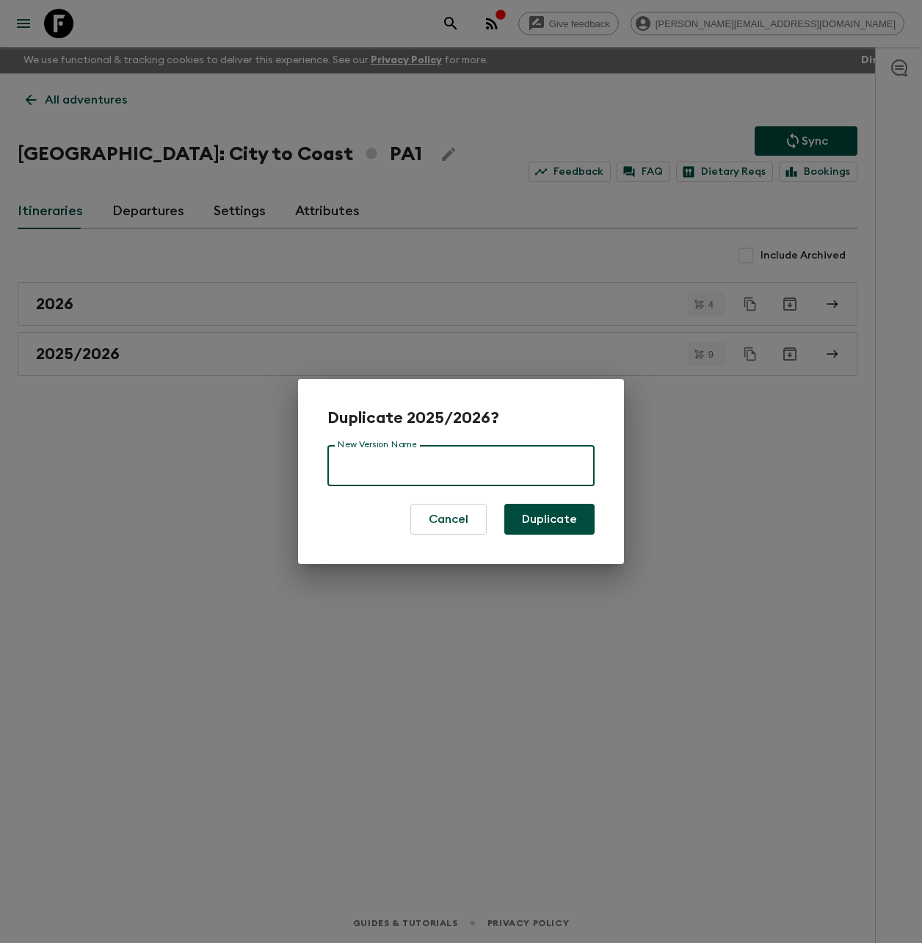
click at [448, 465] on input "New Version Name" at bounding box center [460, 465] width 267 height 41
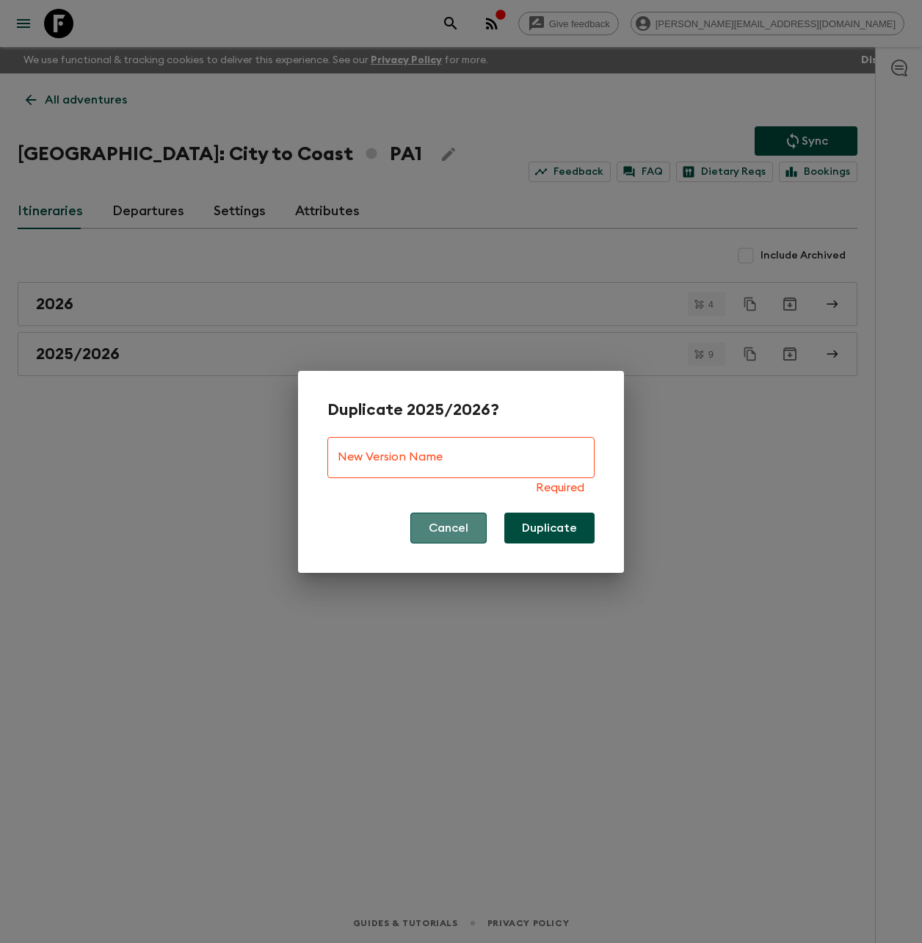
click at [457, 520] on button "Cancel" at bounding box center [448, 527] width 76 height 31
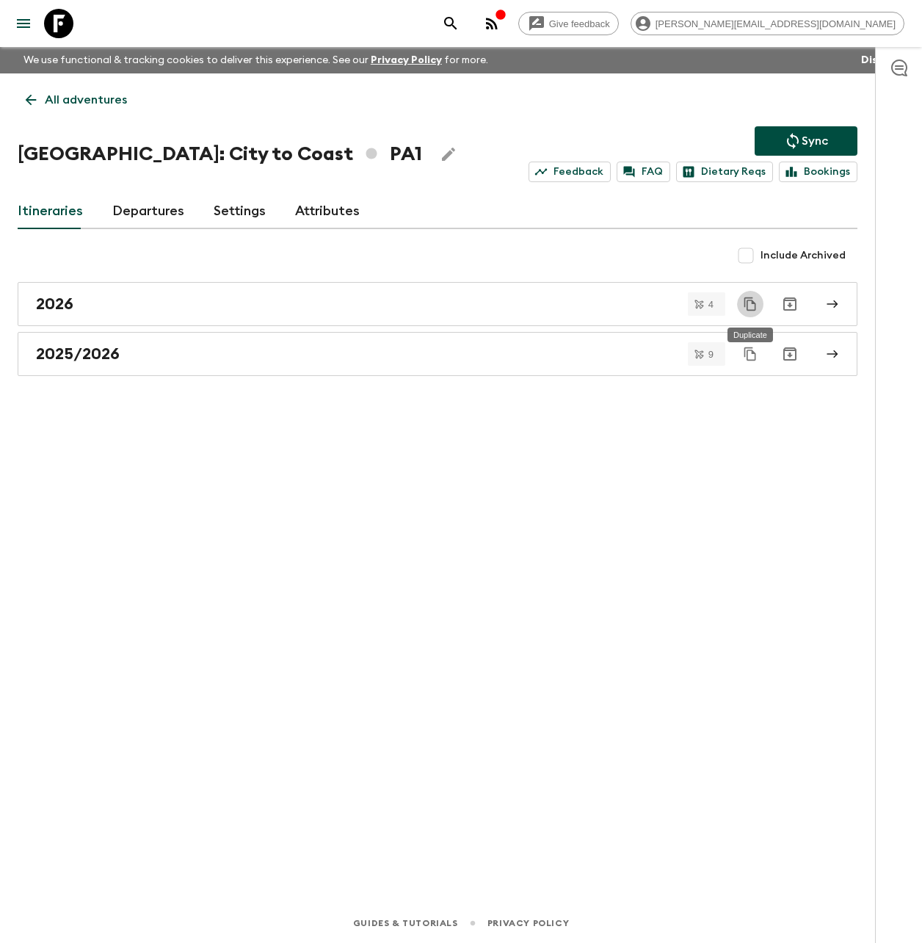
click at [753, 302] on icon "Duplicate" at bounding box center [750, 303] width 12 height 13
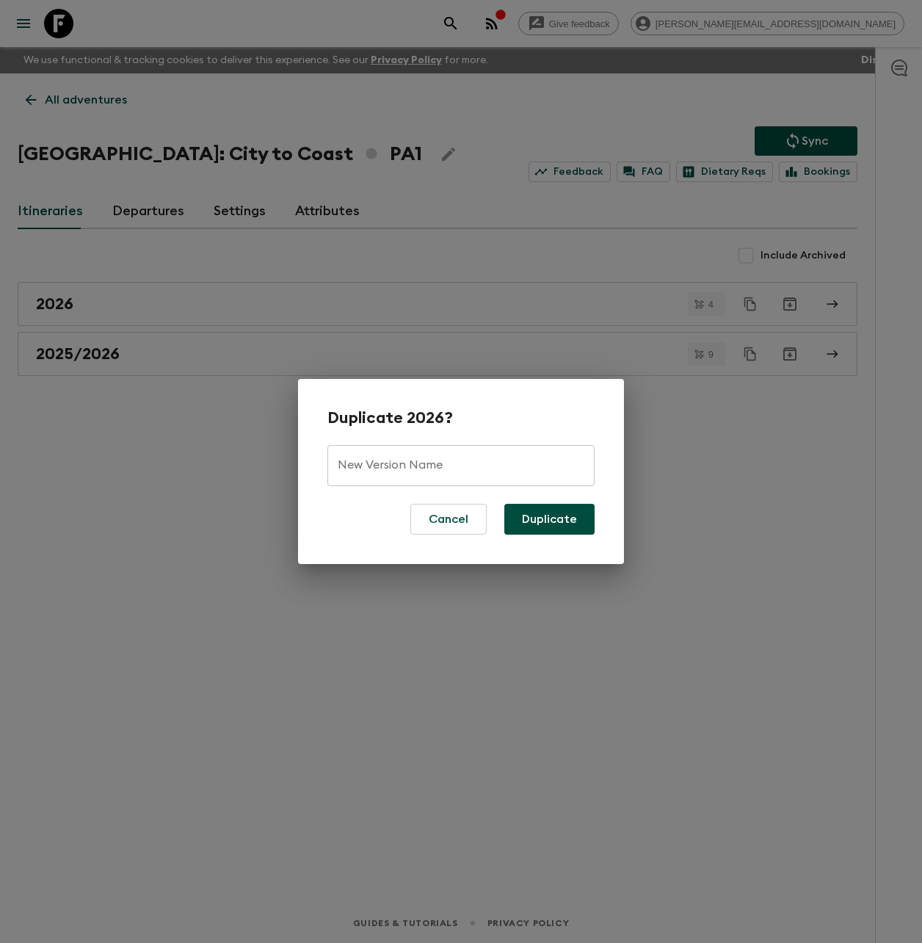
click at [438, 469] on input "New Version Name" at bounding box center [460, 465] width 267 height 41
type input "n"
type input "New 2026"
click at [559, 520] on button "Duplicate" at bounding box center [549, 519] width 90 height 31
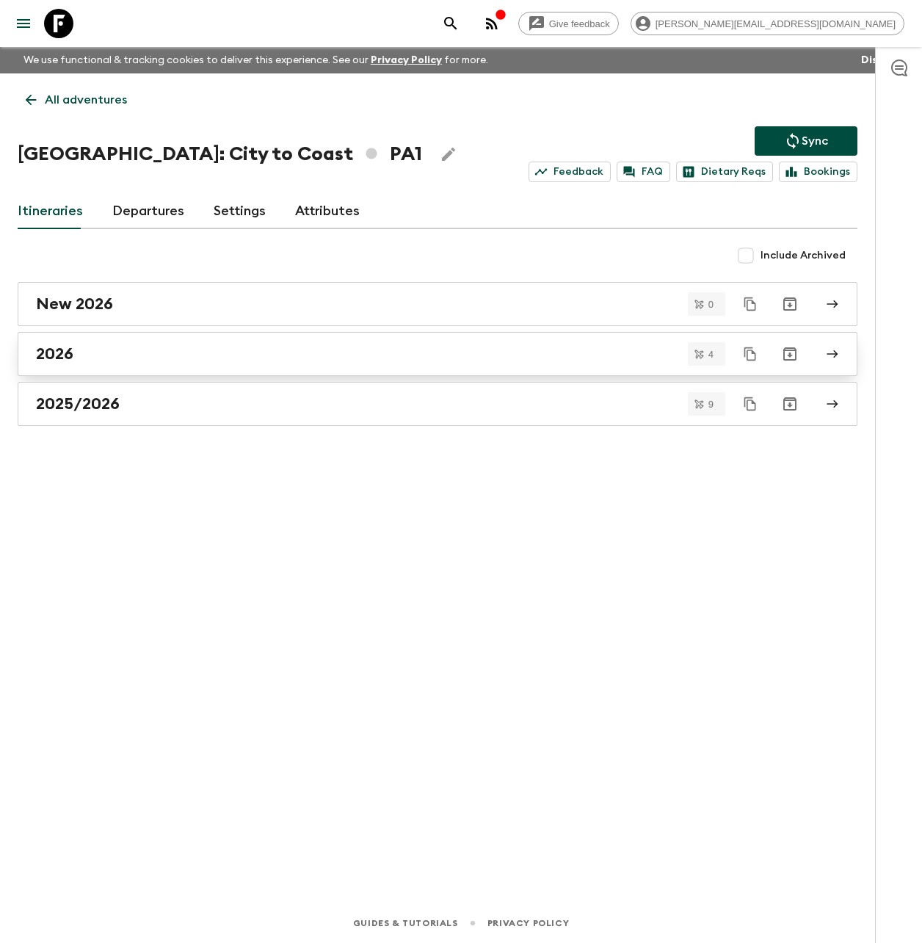
click at [122, 353] on div "2026" at bounding box center [423, 353] width 775 height 19
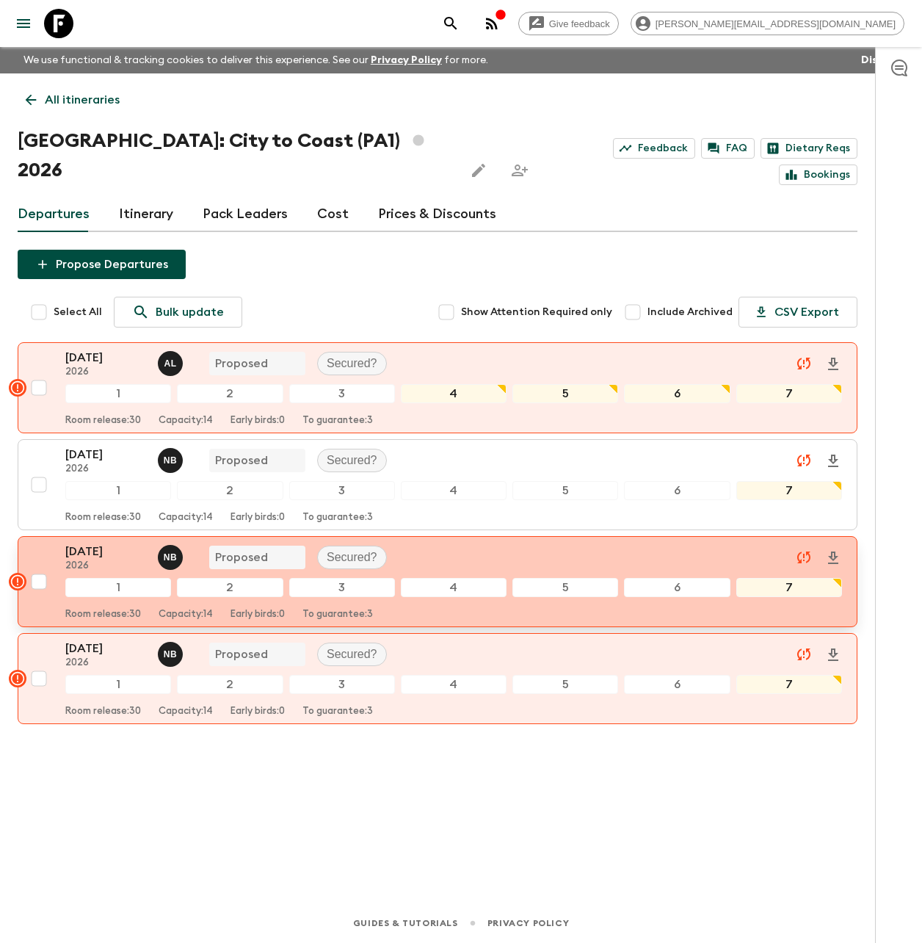
click at [110, 560] on p "2026" at bounding box center [105, 566] width 81 height 12
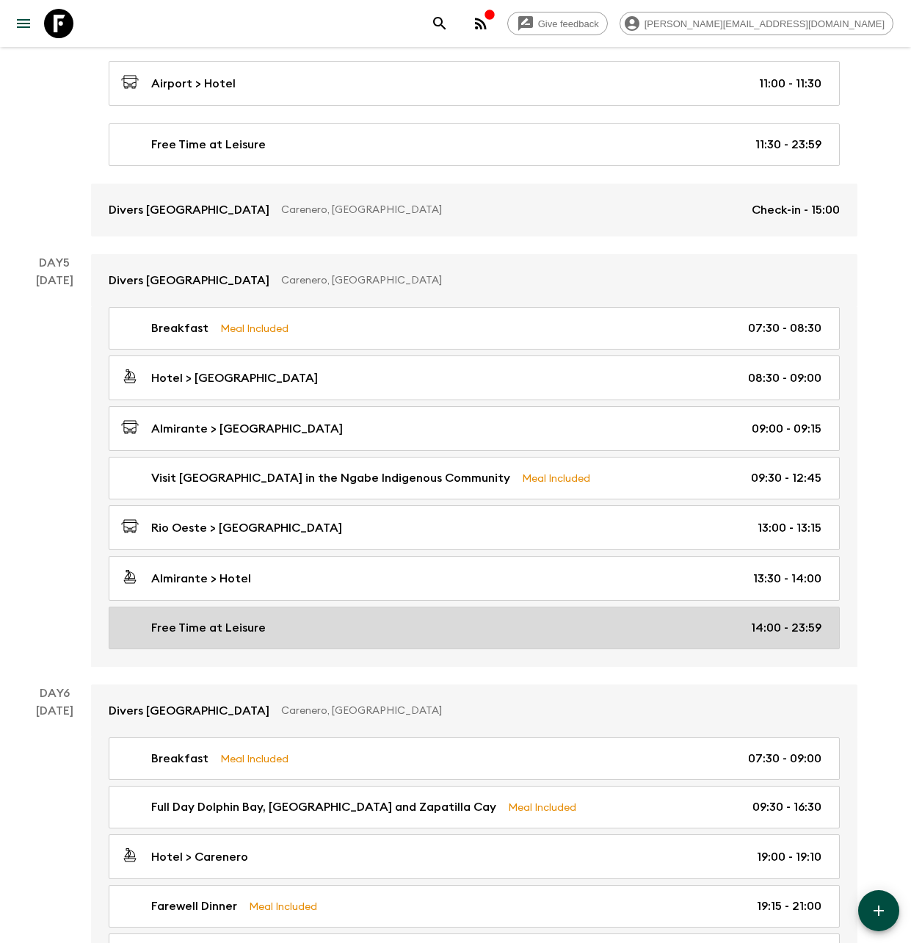
scroll to position [1755, 0]
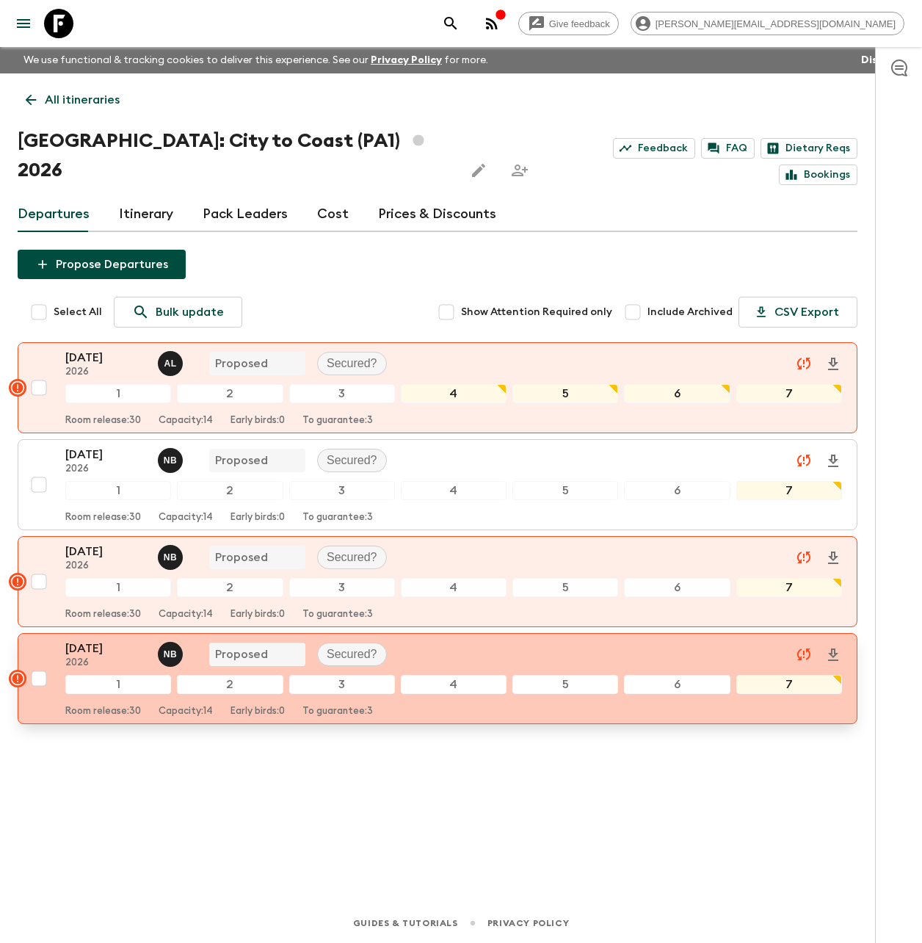
click at [104, 639] on p "[DATE]" at bounding box center [105, 648] width 81 height 18
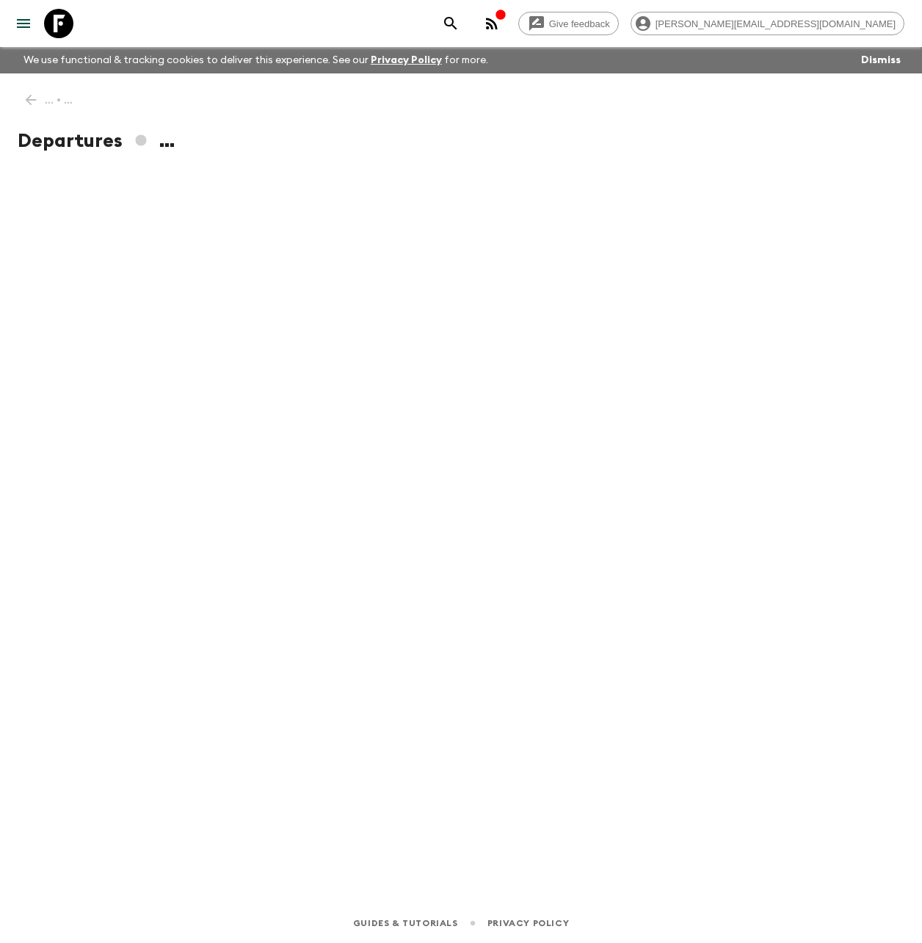
click at [104, 620] on div "... • ... Departures ..." at bounding box center [437, 467] width 875 height 788
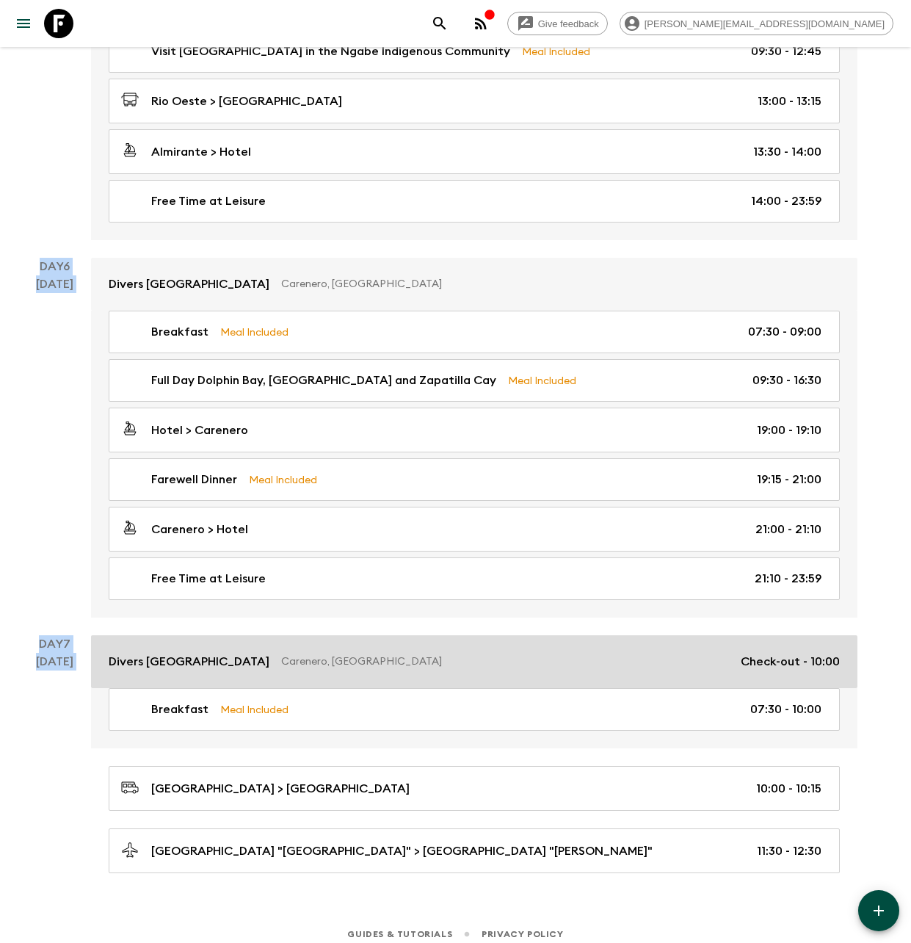
scroll to position [1755, 0]
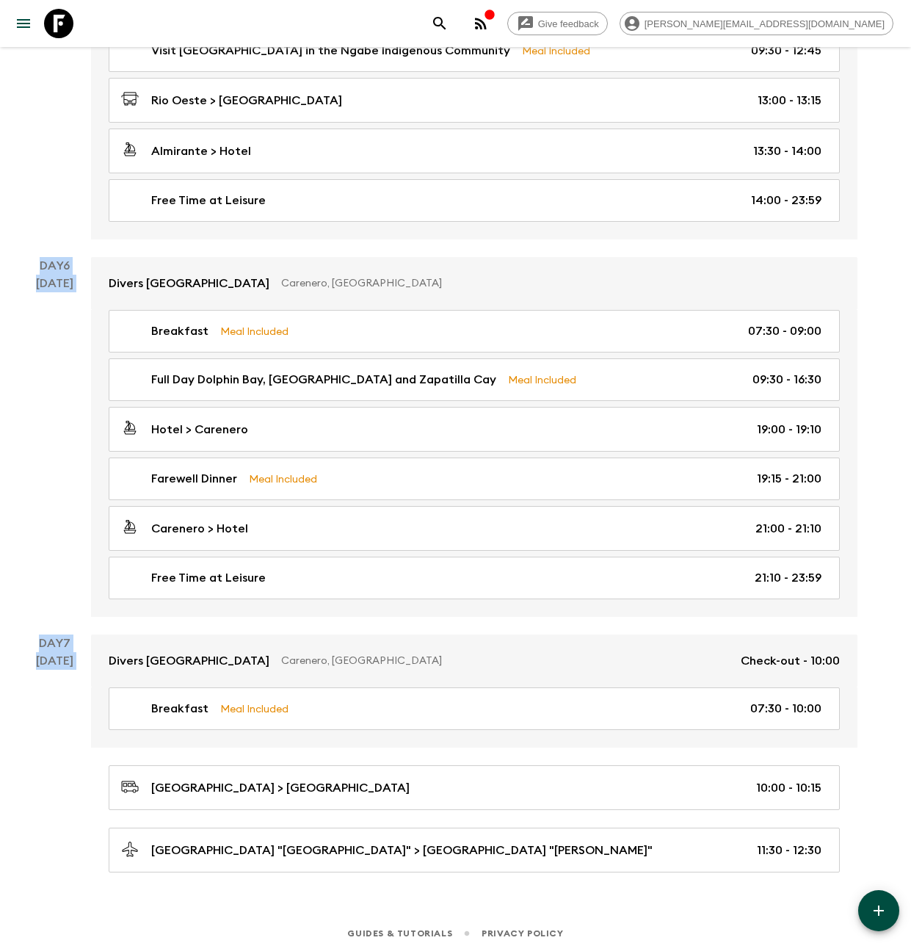
click at [64, 30] on icon at bounding box center [58, 23] width 29 height 29
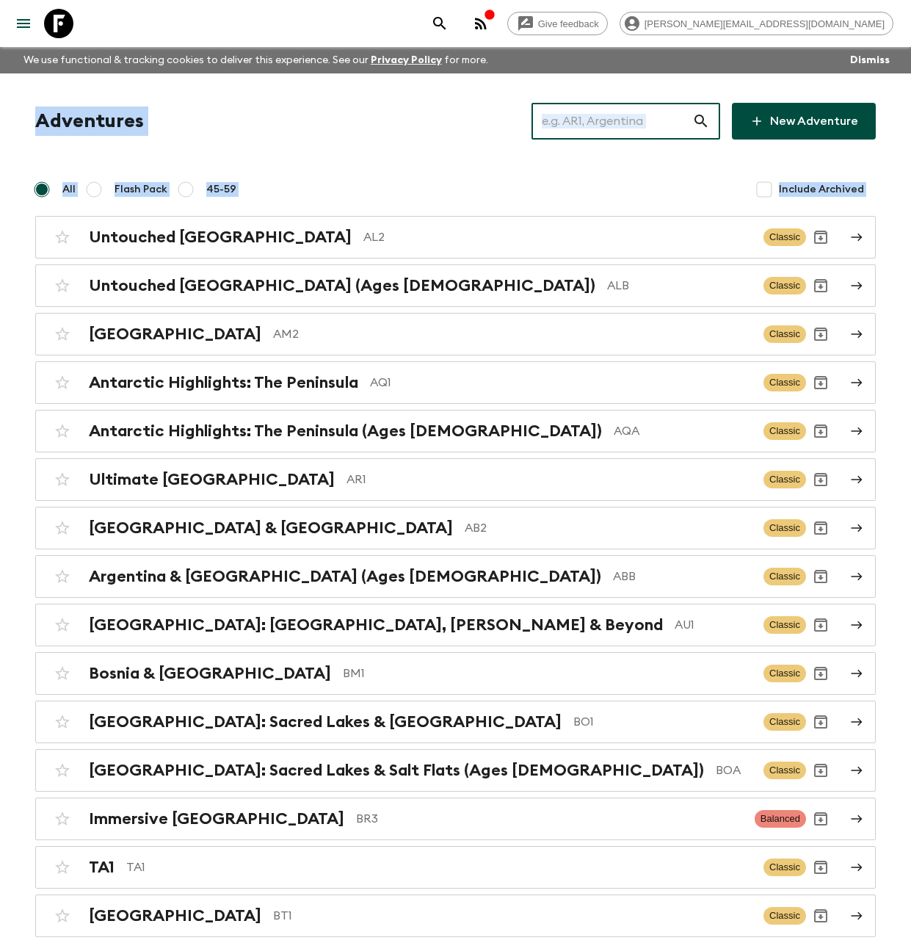
click at [633, 126] on input "text" at bounding box center [612, 121] width 161 height 41
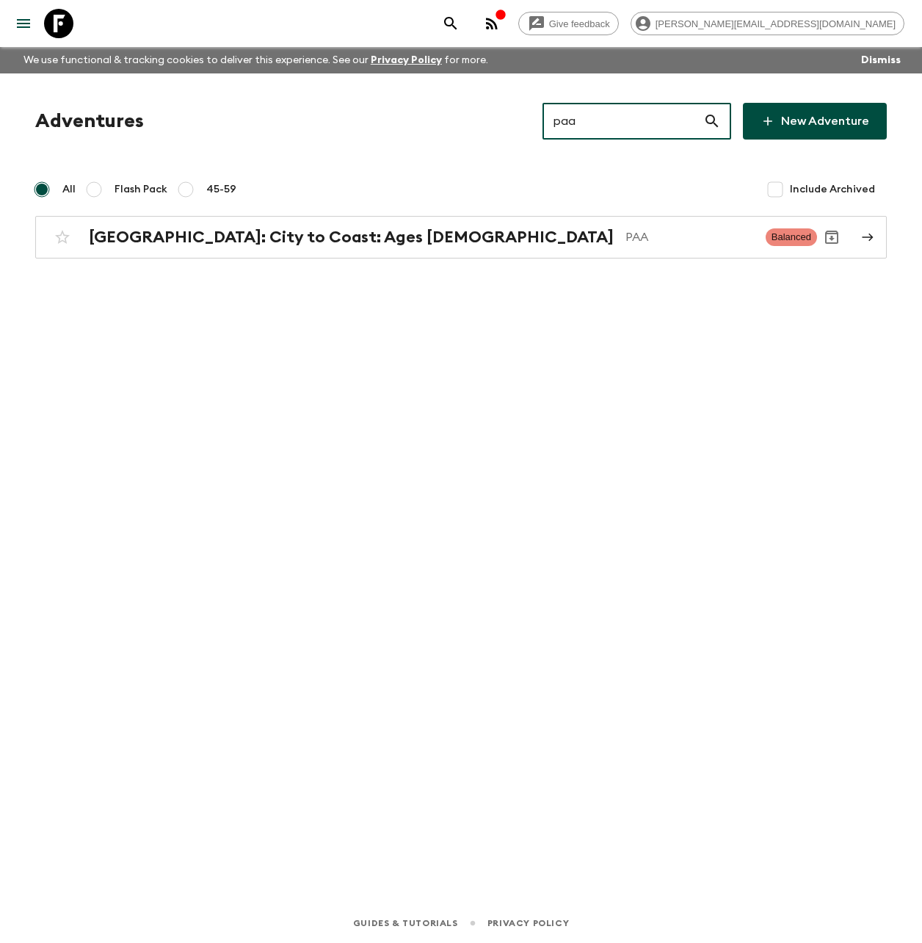
type input "paa"
click at [338, 228] on h2 "[GEOGRAPHIC_DATA]: City to Coast: Ages [DEMOGRAPHIC_DATA]" at bounding box center [351, 237] width 525 height 19
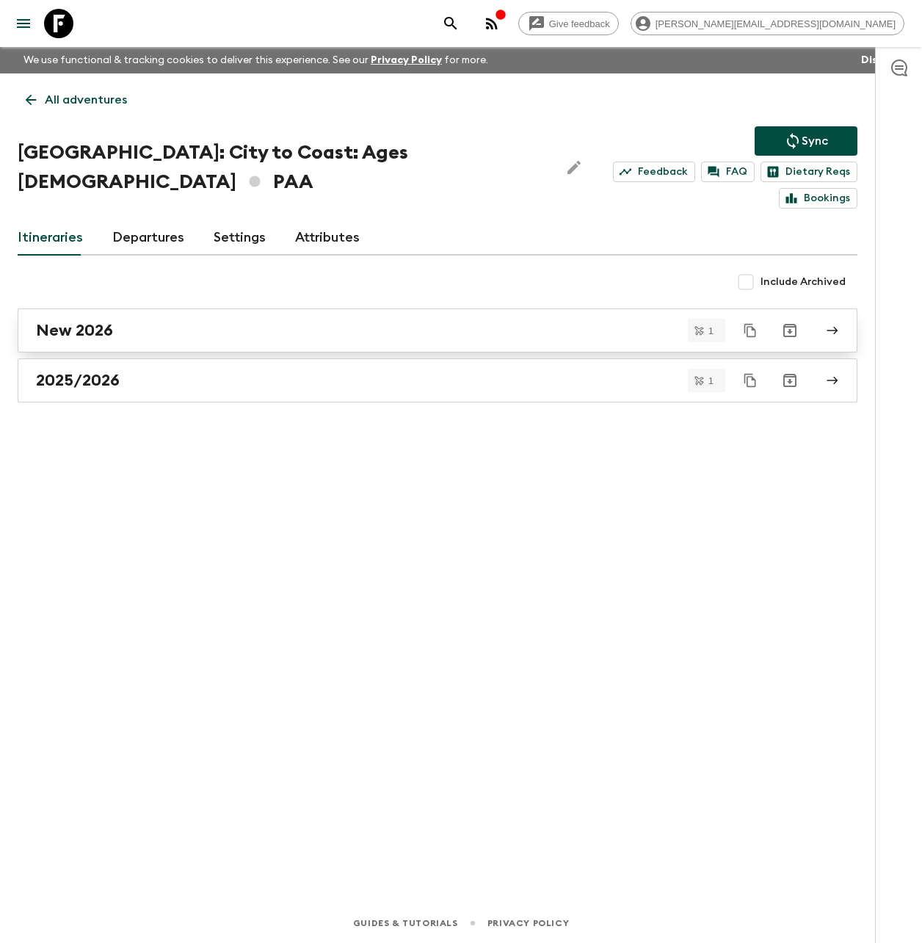
click at [250, 321] on div "New 2026" at bounding box center [423, 330] width 775 height 19
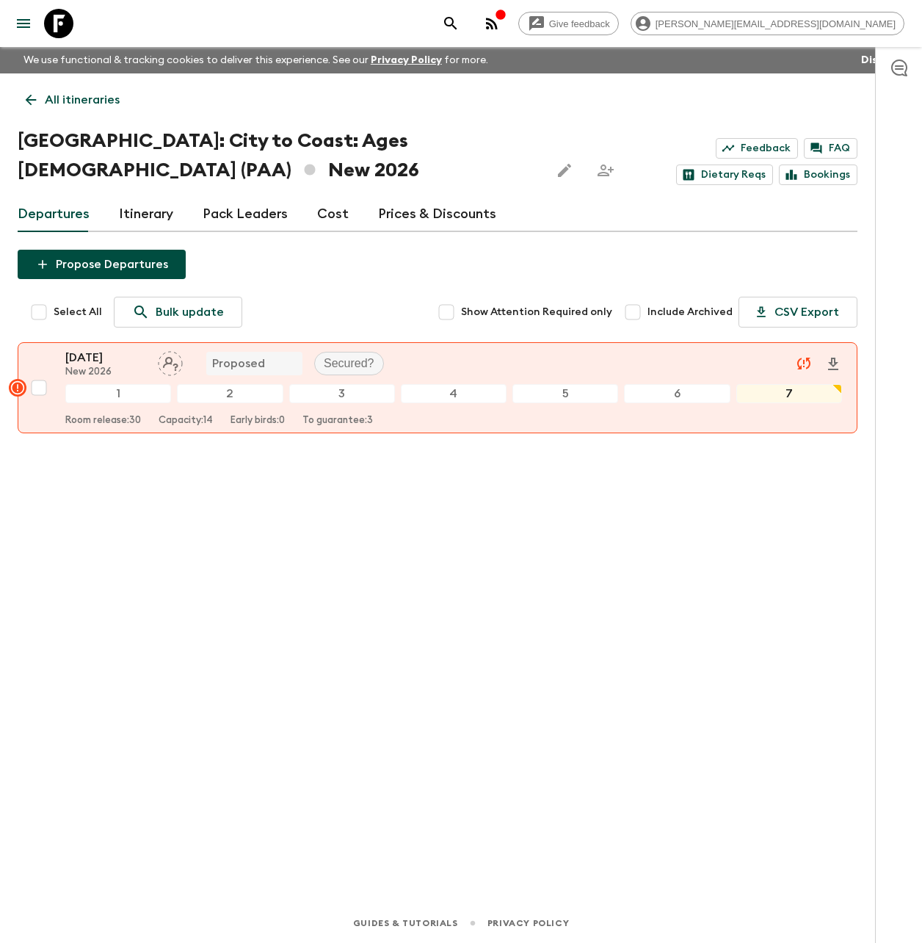
click at [20, 20] on icon "menu" at bounding box center [23, 23] width 13 height 9
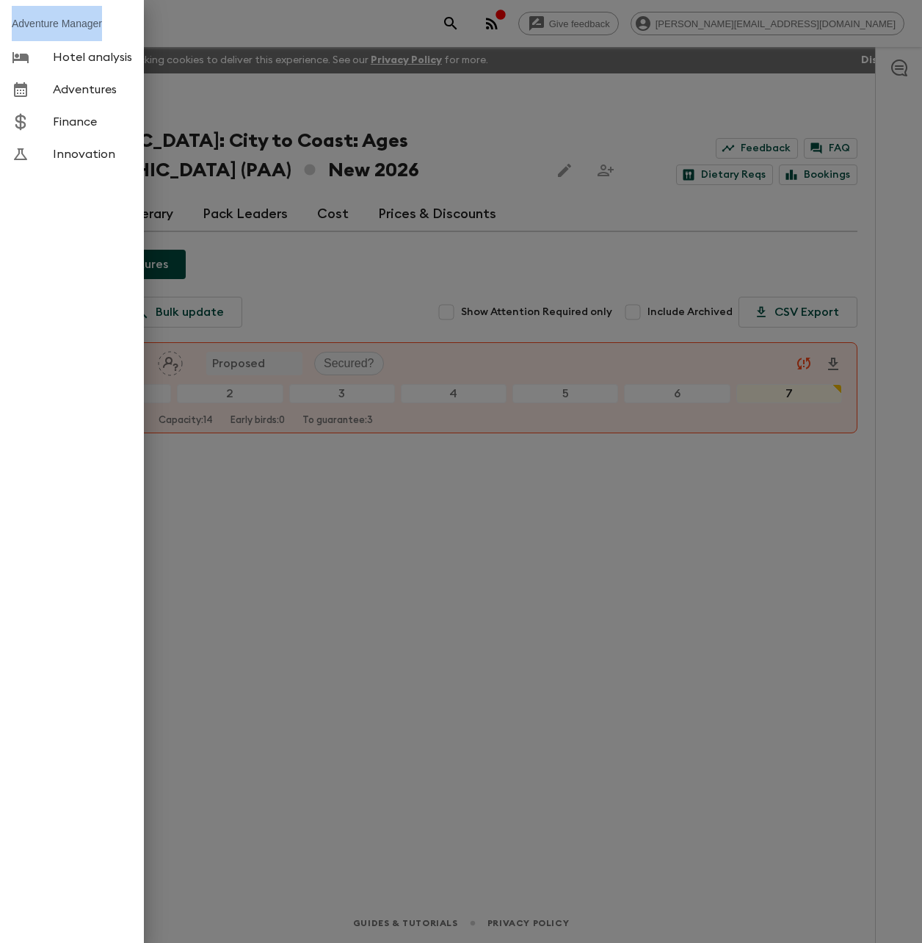
drag, startPoint x: 111, startPoint y: 25, endPoint x: 6, endPoint y: 21, distance: 105.0
click at [6, 21] on li "Adventure Manager" at bounding box center [72, 23] width 144 height 35
copy li "Adventure Manager"
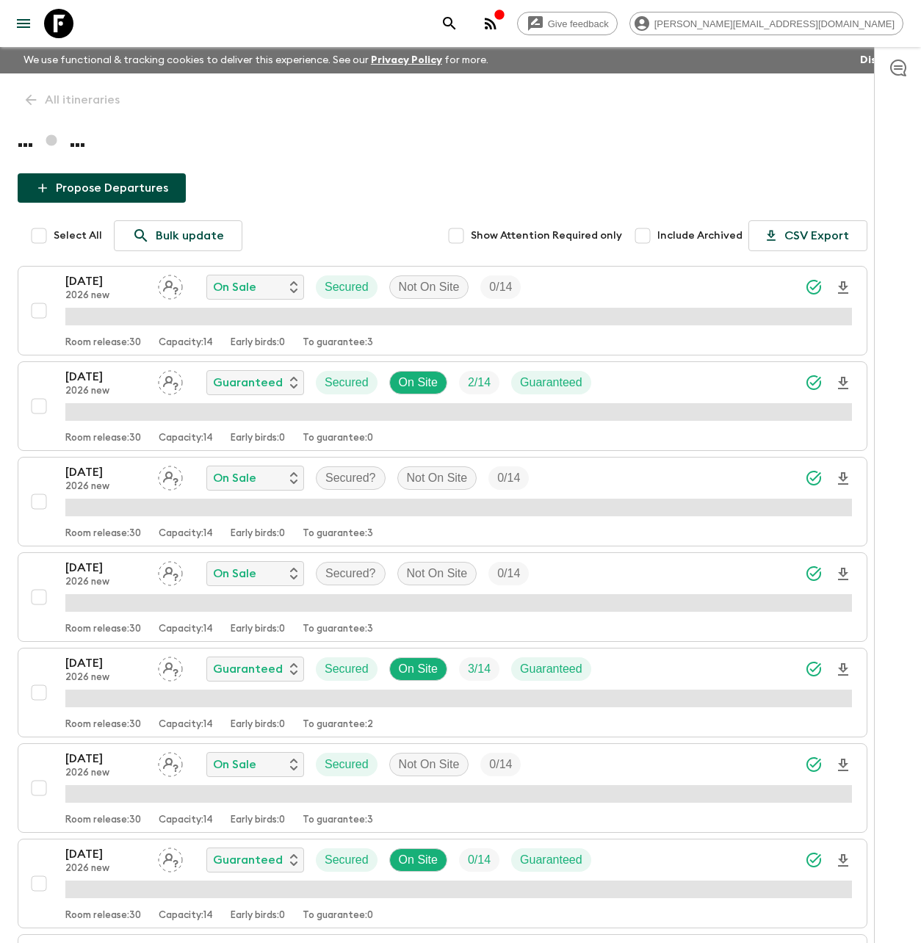
click at [458, 21] on icon "search adventures" at bounding box center [449, 24] width 18 height 18
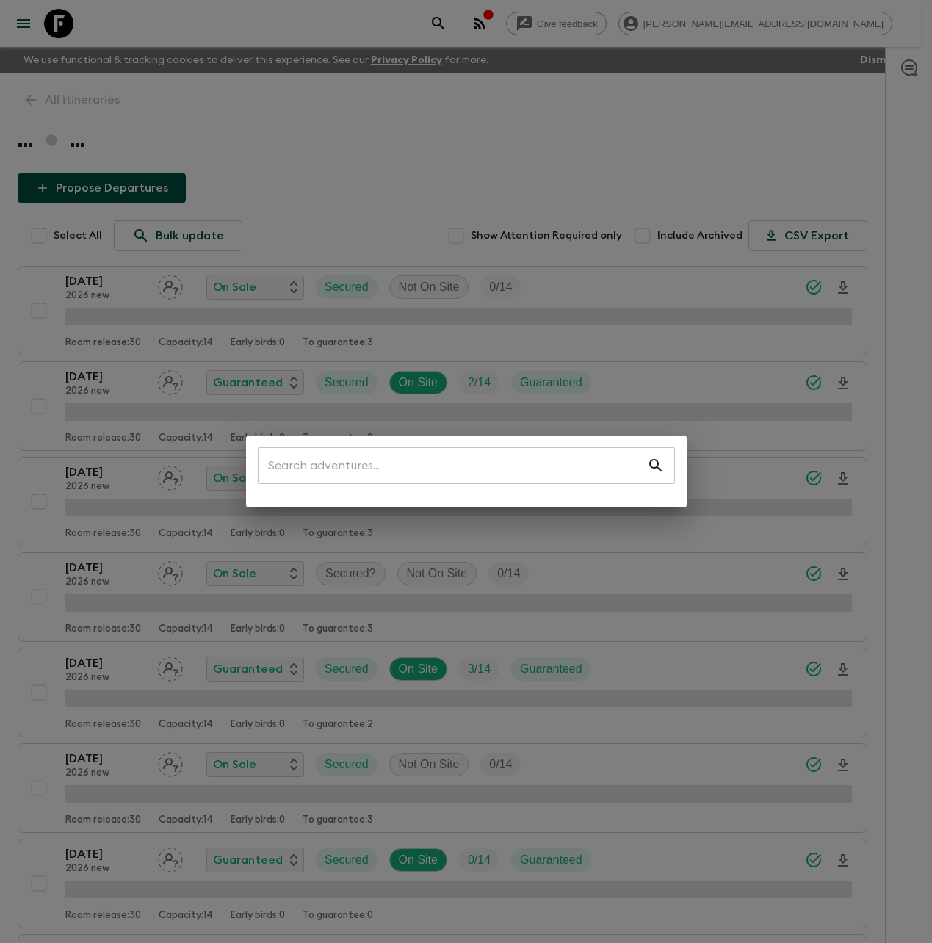
drag, startPoint x: 576, startPoint y: 99, endPoint x: 562, endPoint y: 95, distance: 15.3
click at [576, 99] on div "​" at bounding box center [466, 471] width 932 height 943
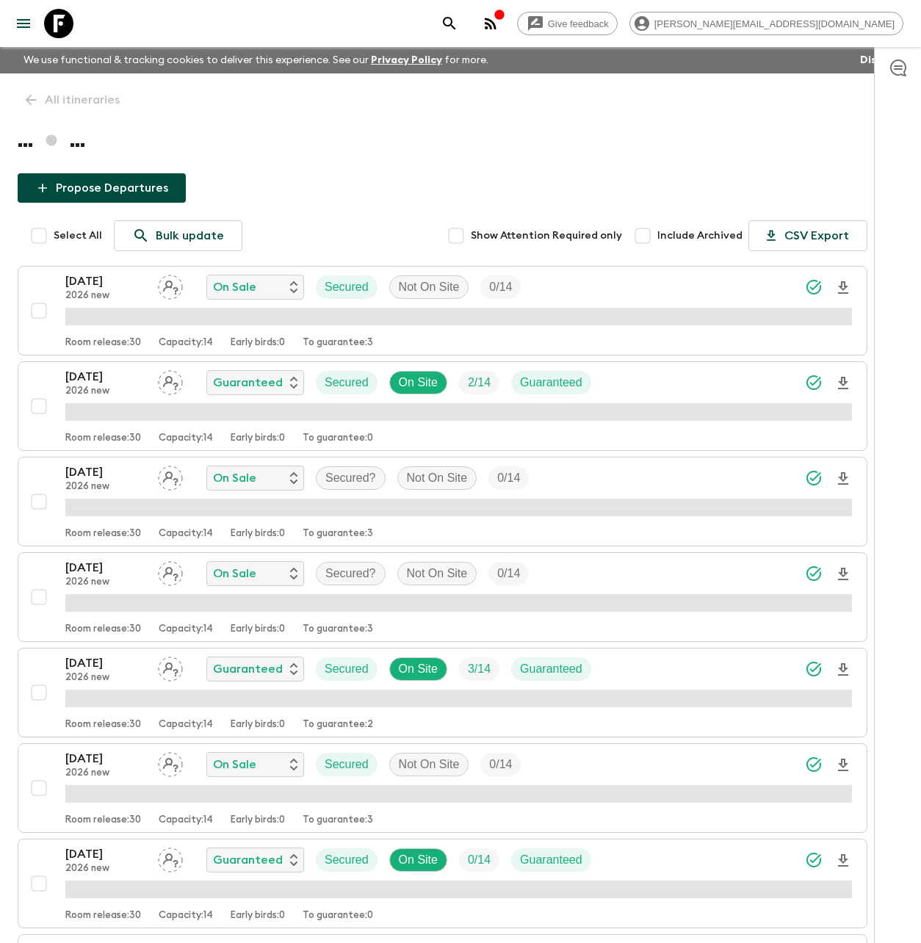
click at [62, 24] on icon at bounding box center [58, 23] width 29 height 29
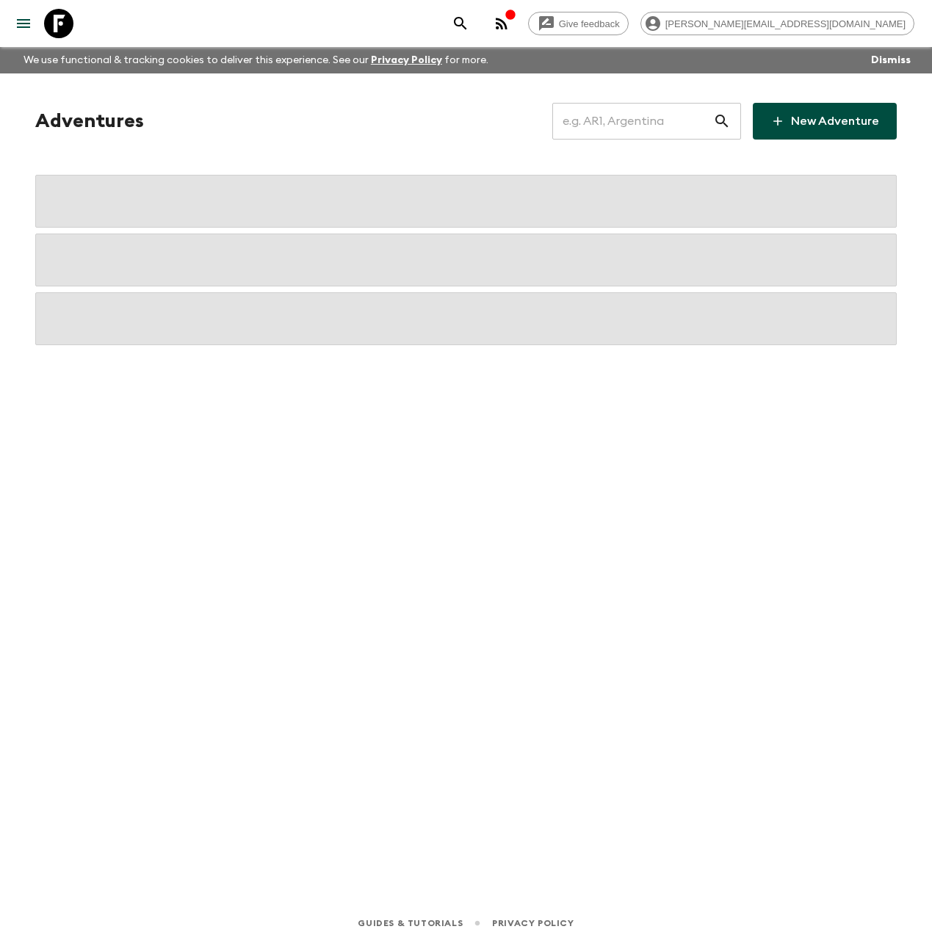
click at [640, 130] on input "text" at bounding box center [632, 121] width 161 height 41
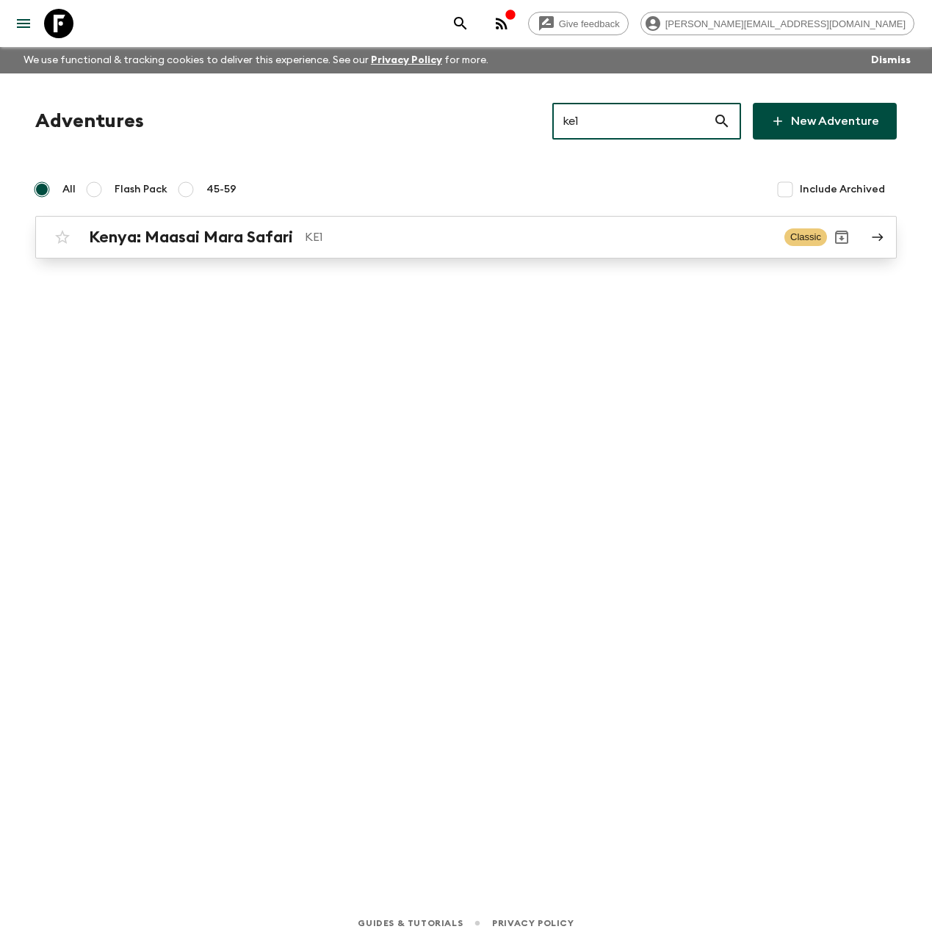
type input "ke1"
click at [439, 231] on p "KE1" at bounding box center [539, 237] width 468 height 18
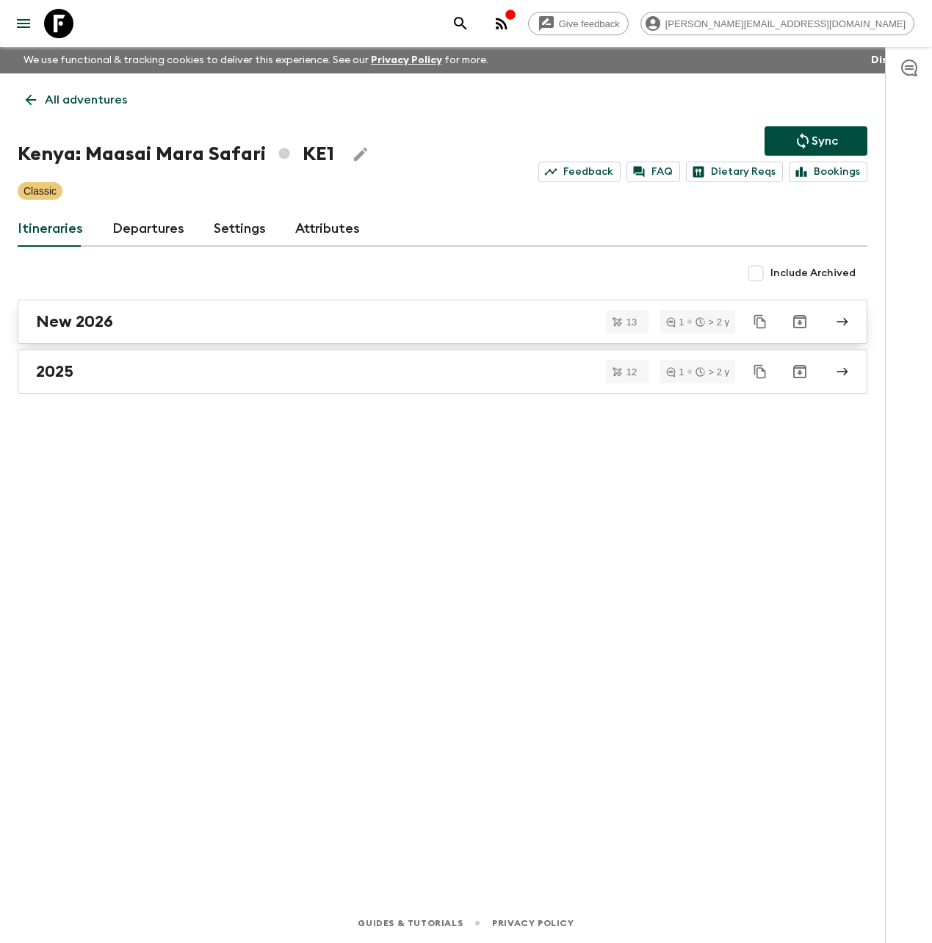
click at [175, 320] on div "New 2026" at bounding box center [428, 321] width 785 height 19
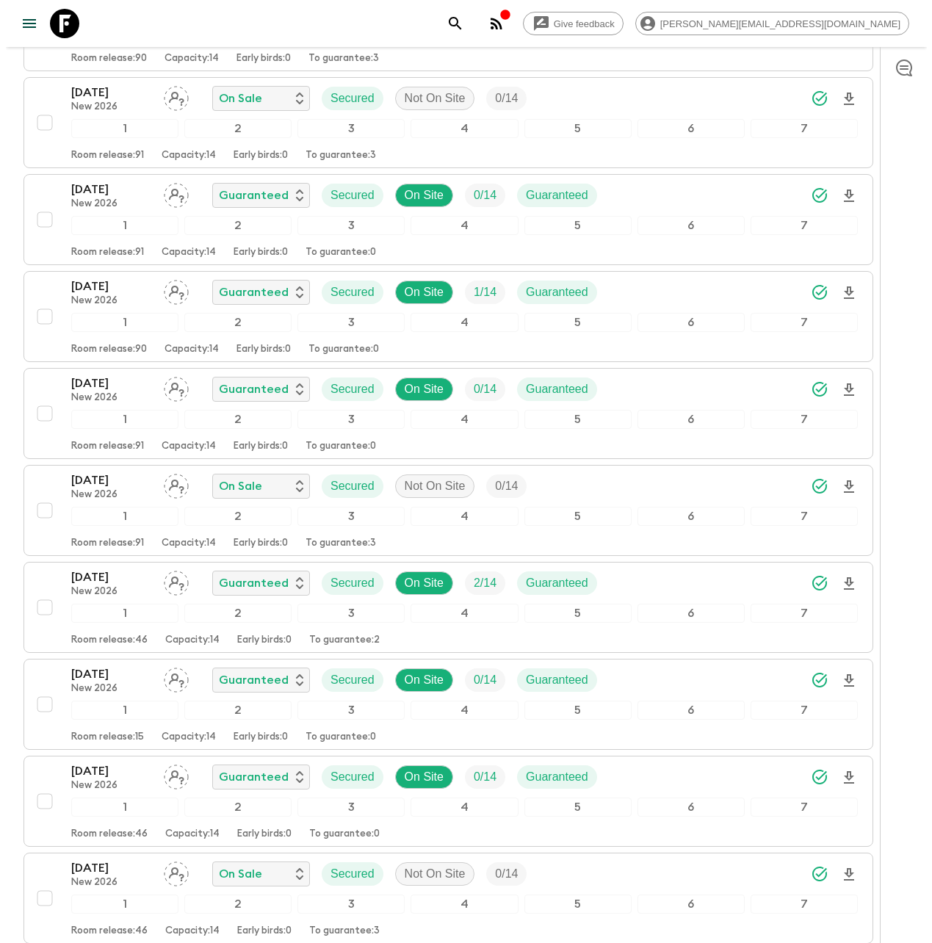
scroll to position [640, 0]
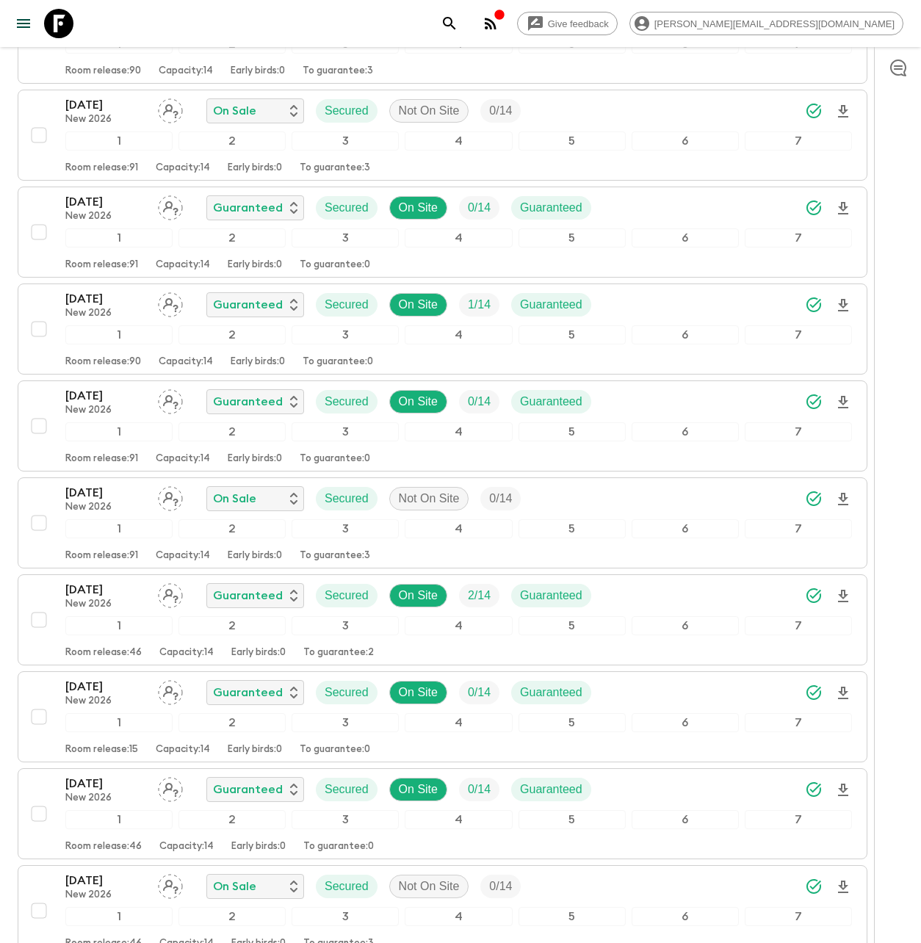
click at [496, 23] on icon "button" at bounding box center [491, 24] width 12 height 12
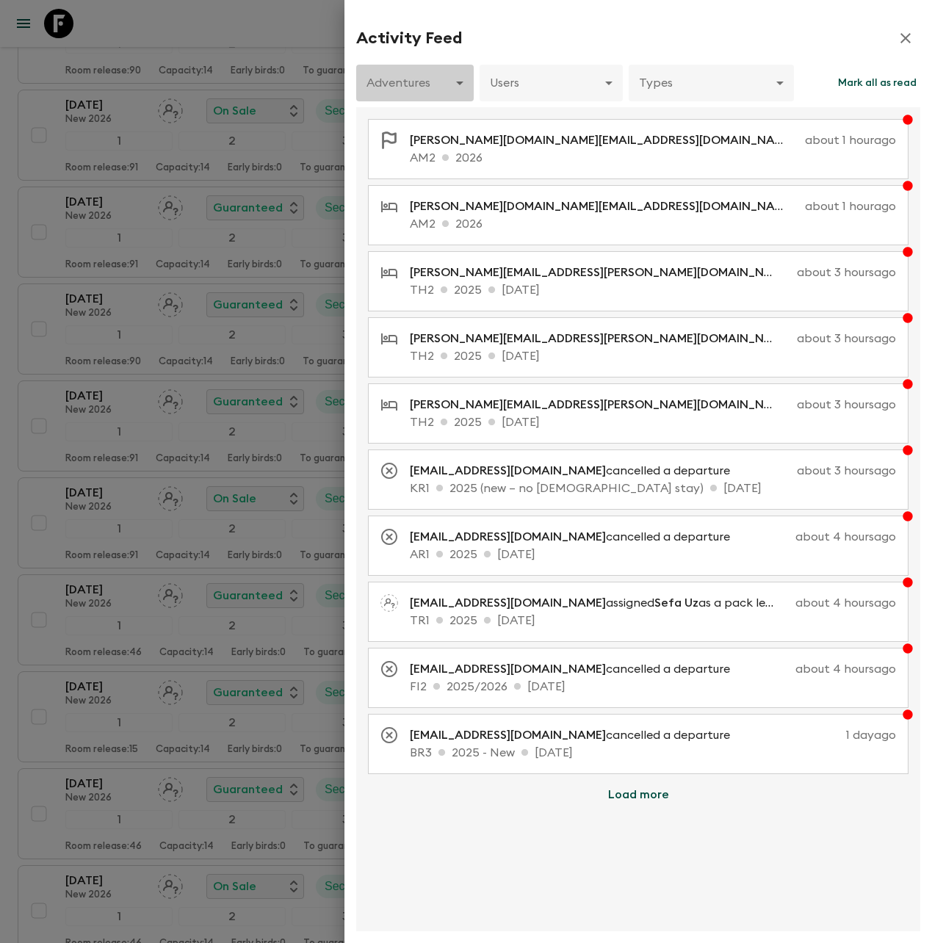
click at [420, 87] on body "Give feedback aida@flashpack.com We use functional & tracking cookies to delive…" at bounding box center [466, 225] width 932 height 1730
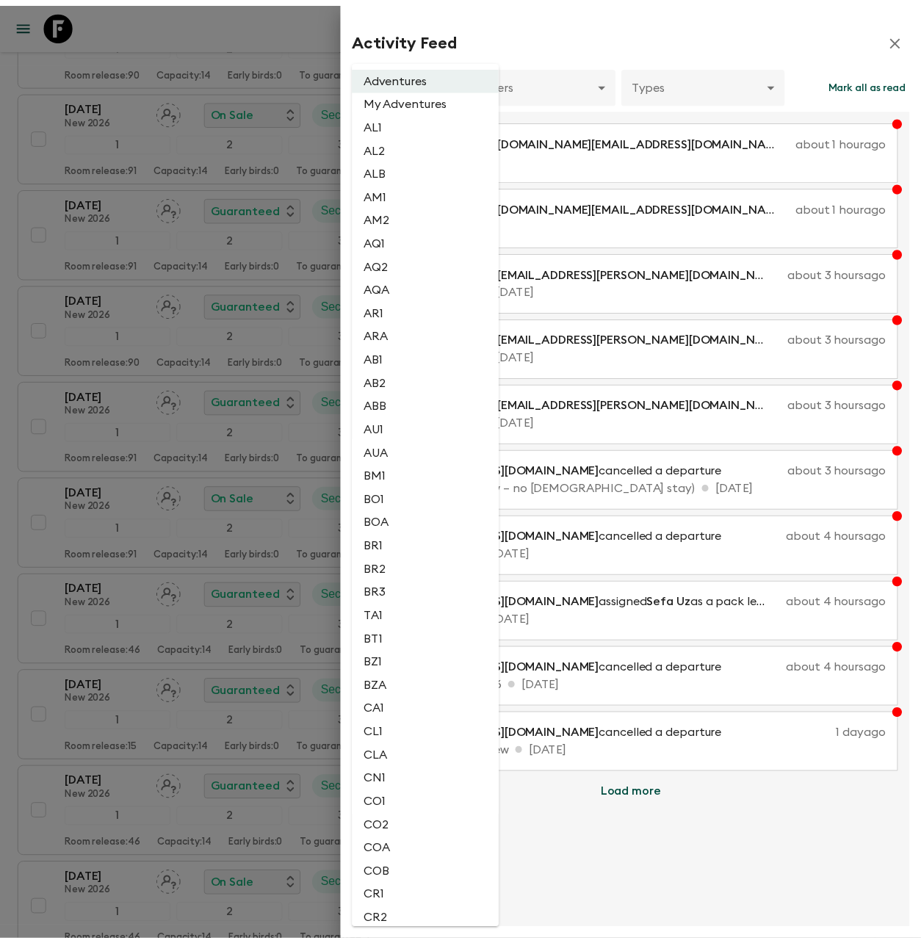
scroll to position [1062, 0]
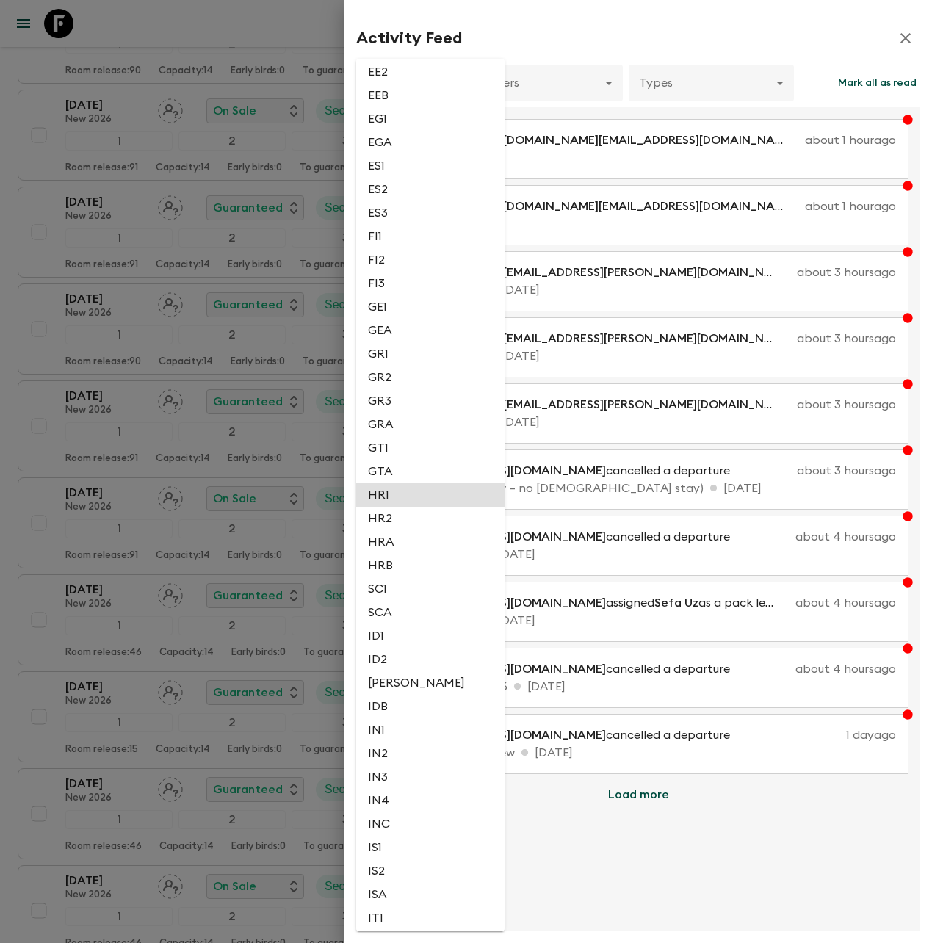
click at [407, 516] on li "HR2" at bounding box center [430, 518] width 148 height 23
type input "6d2f258d-4bb2-4006-b3ff-02ed7d87ec40"
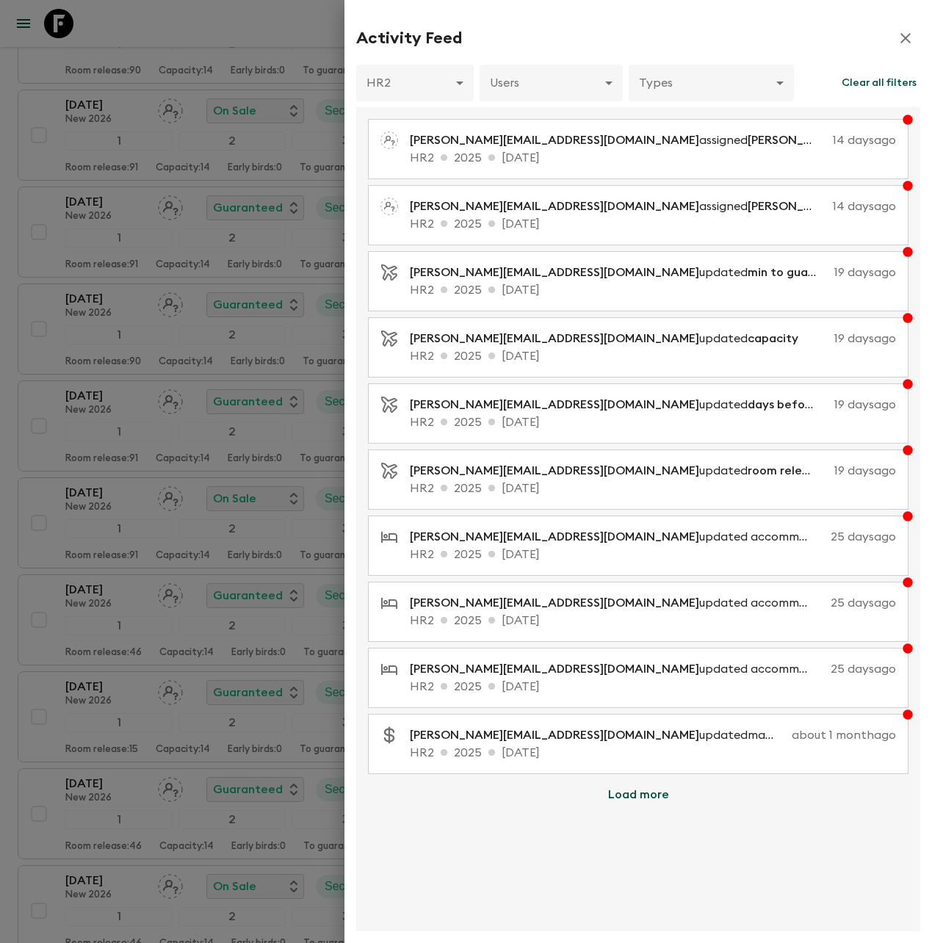
click at [909, 37] on icon "button" at bounding box center [905, 38] width 18 height 18
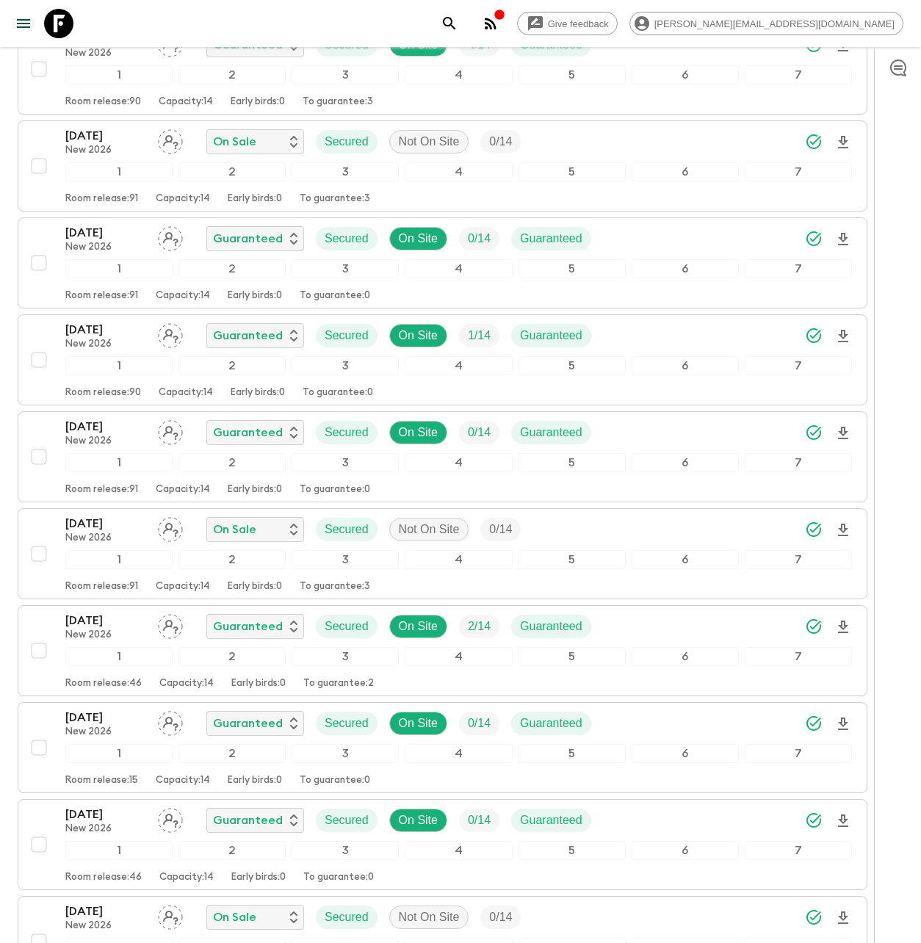
scroll to position [604, 0]
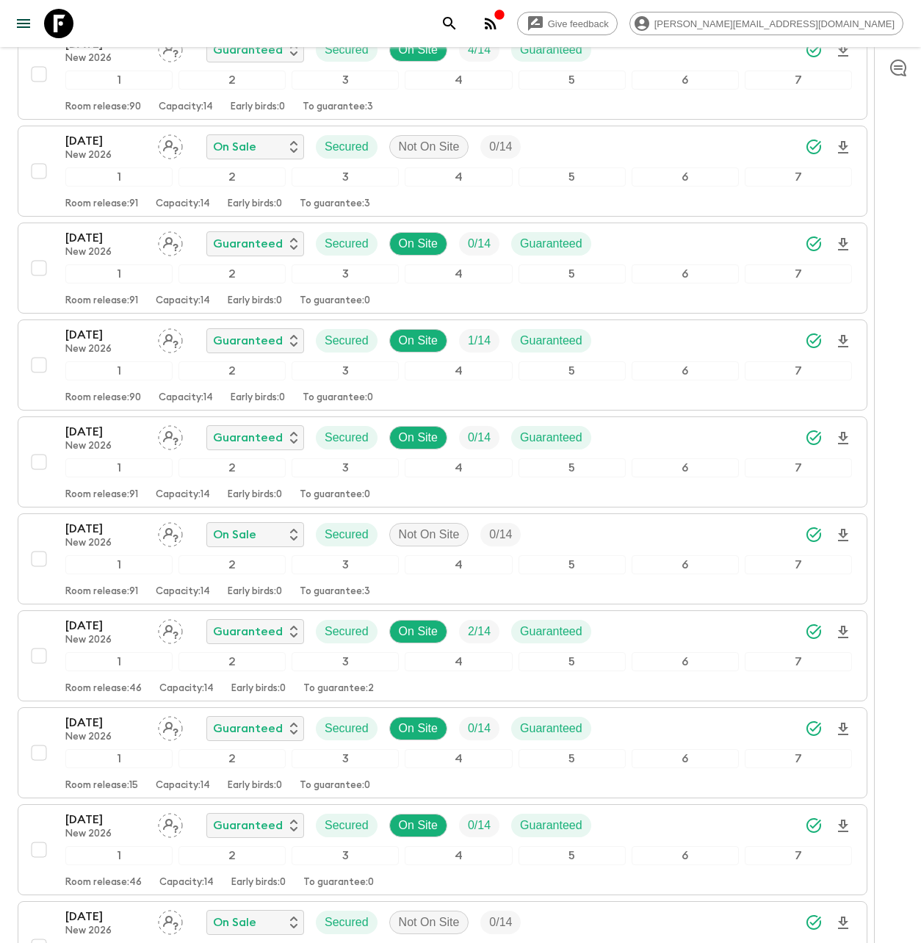
click at [65, 17] on icon at bounding box center [58, 23] width 29 height 29
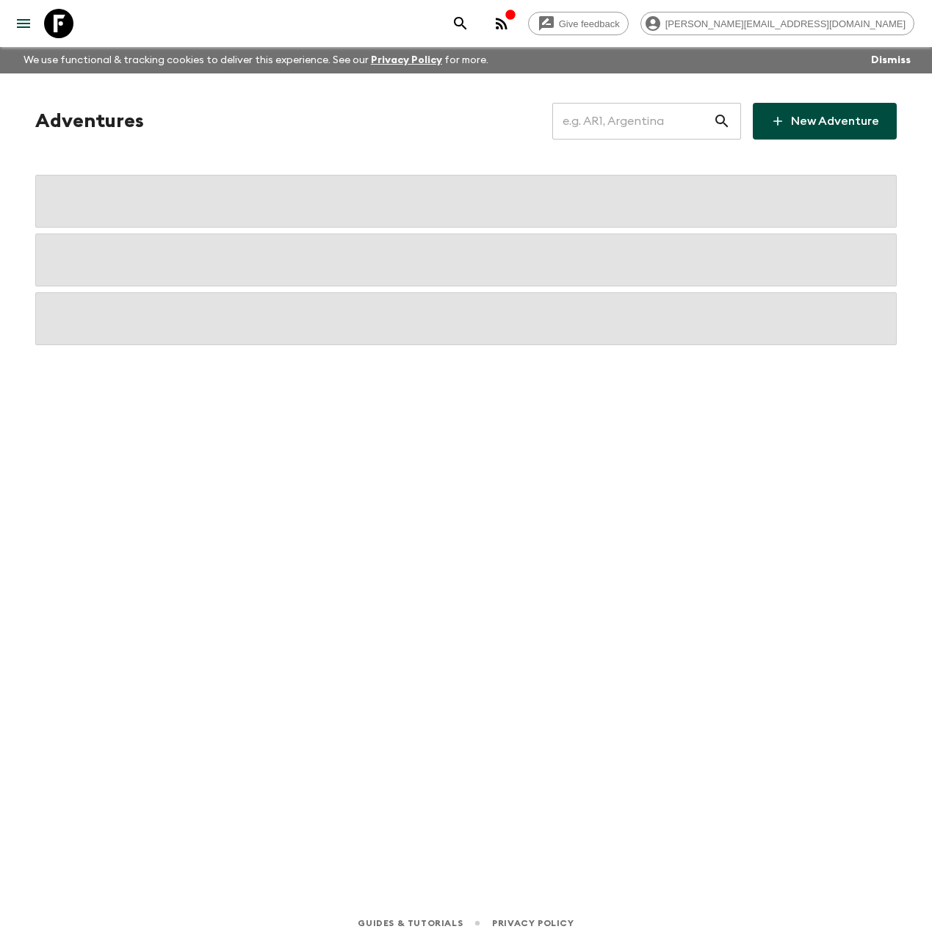
click at [601, 122] on input "text" at bounding box center [632, 121] width 161 height 41
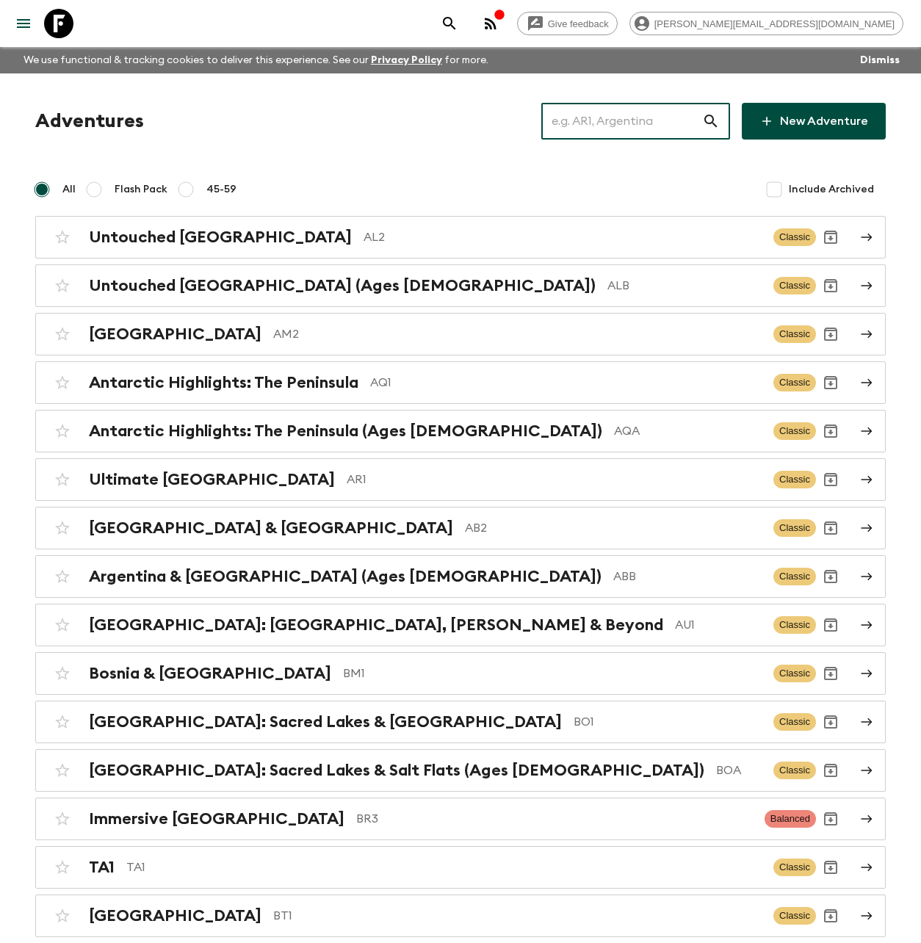
click at [598, 116] on input "text" at bounding box center [621, 121] width 161 height 41
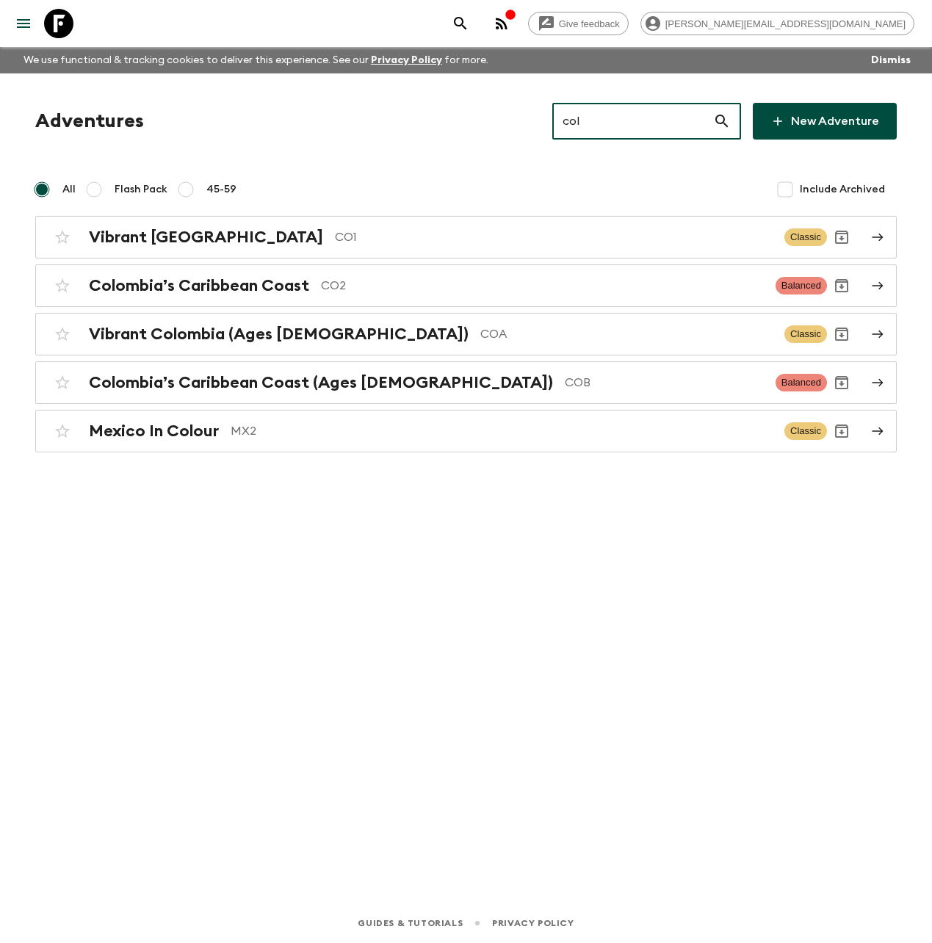
type input "col"
click at [231, 225] on div "Vibrant Colombia CO1 Classic" at bounding box center [437, 236] width 779 height 29
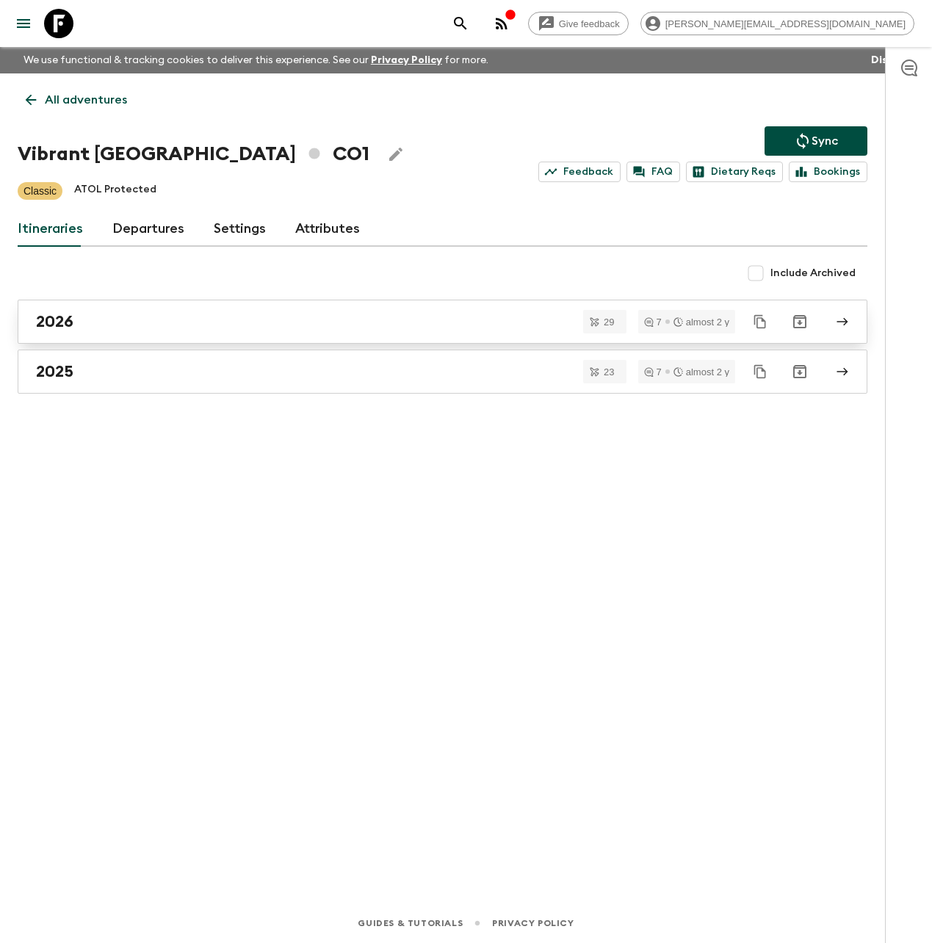
click at [105, 316] on div "2026" at bounding box center [428, 321] width 785 height 19
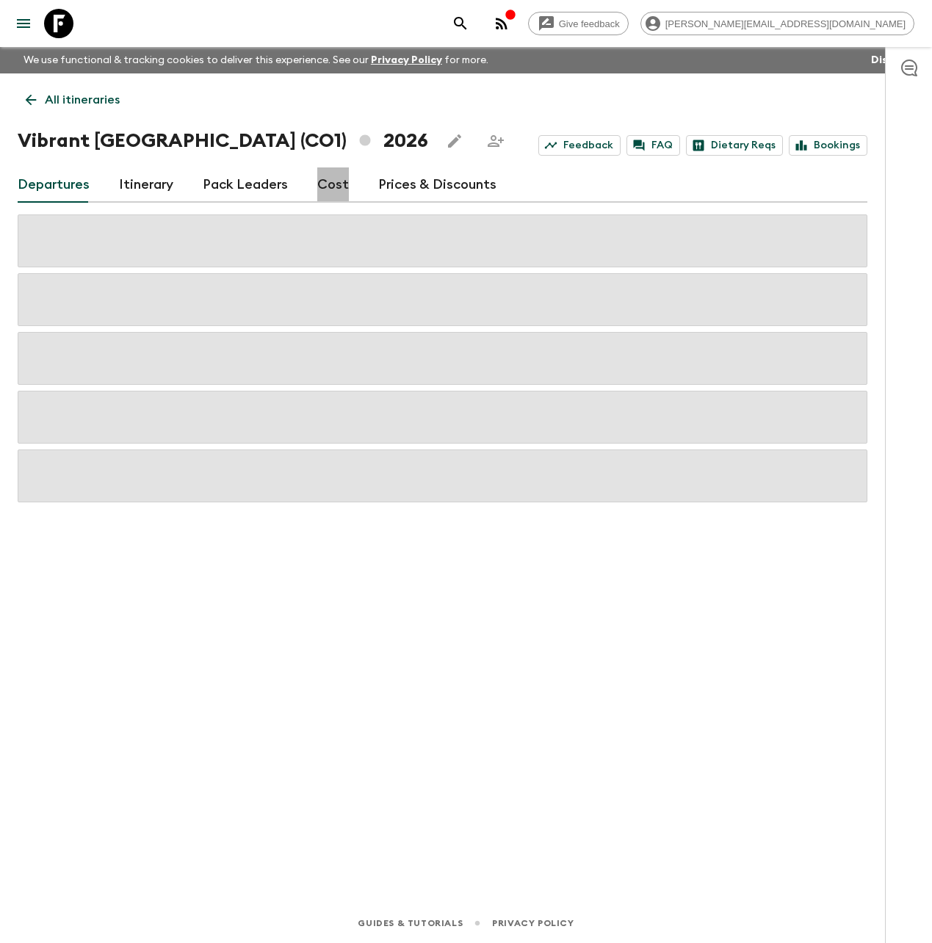
click at [331, 181] on link "Cost" at bounding box center [333, 184] width 32 height 35
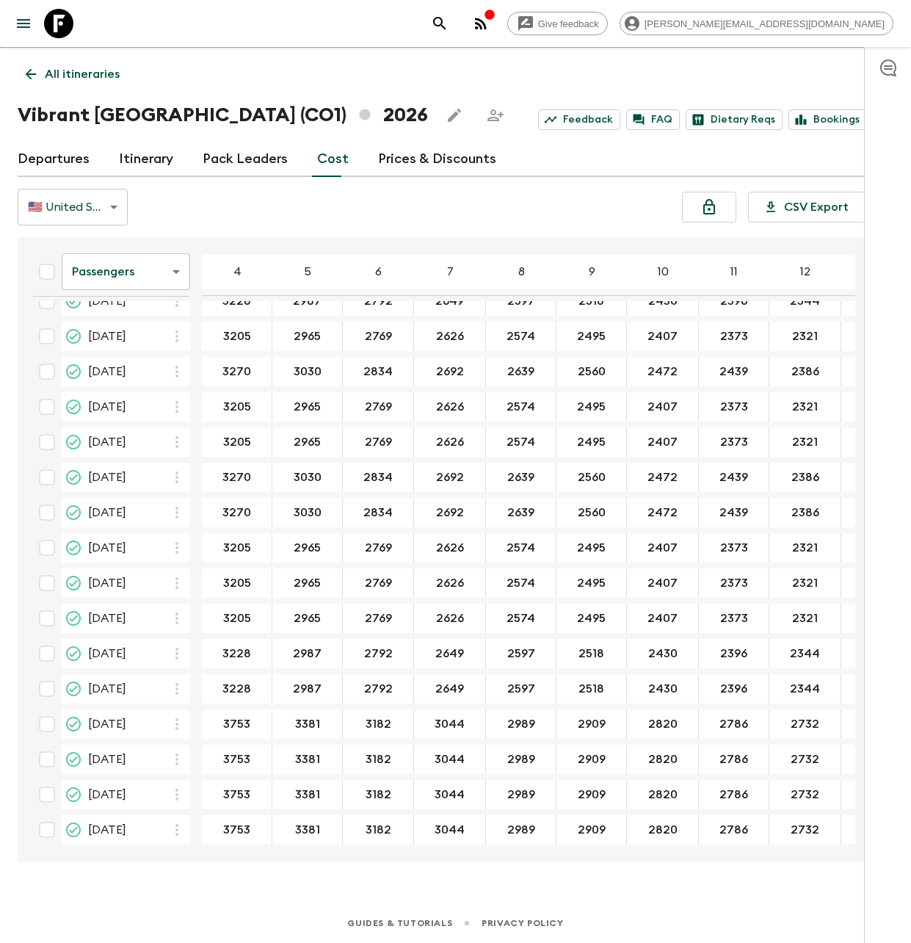
scroll to position [485, 0]
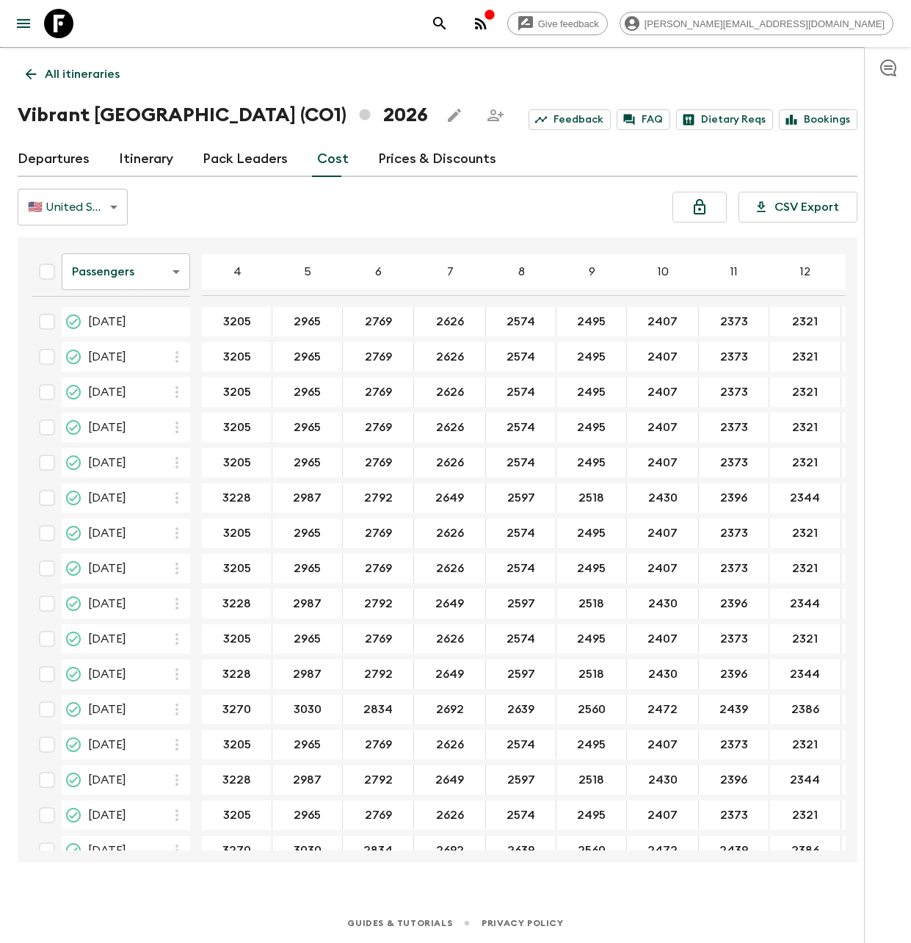
scroll to position [485, 0]
